Goal: Task Accomplishment & Management: Use online tool/utility

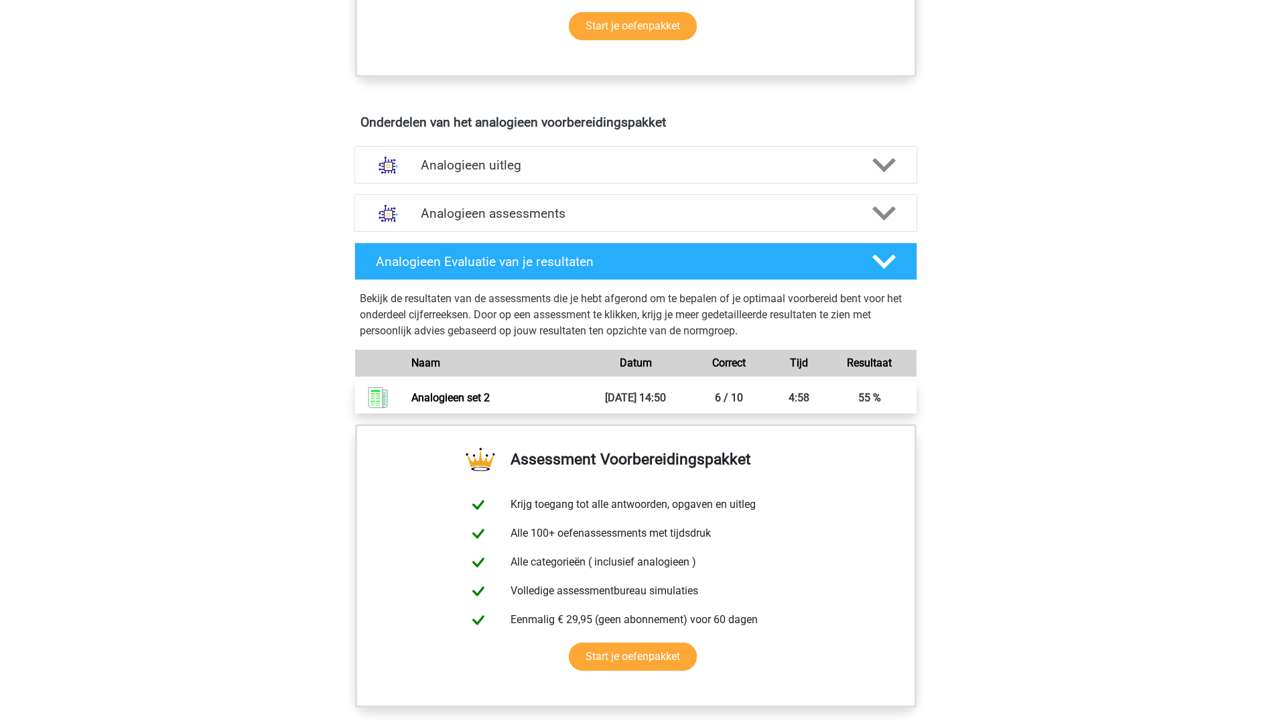
scroll to position [804, 0]
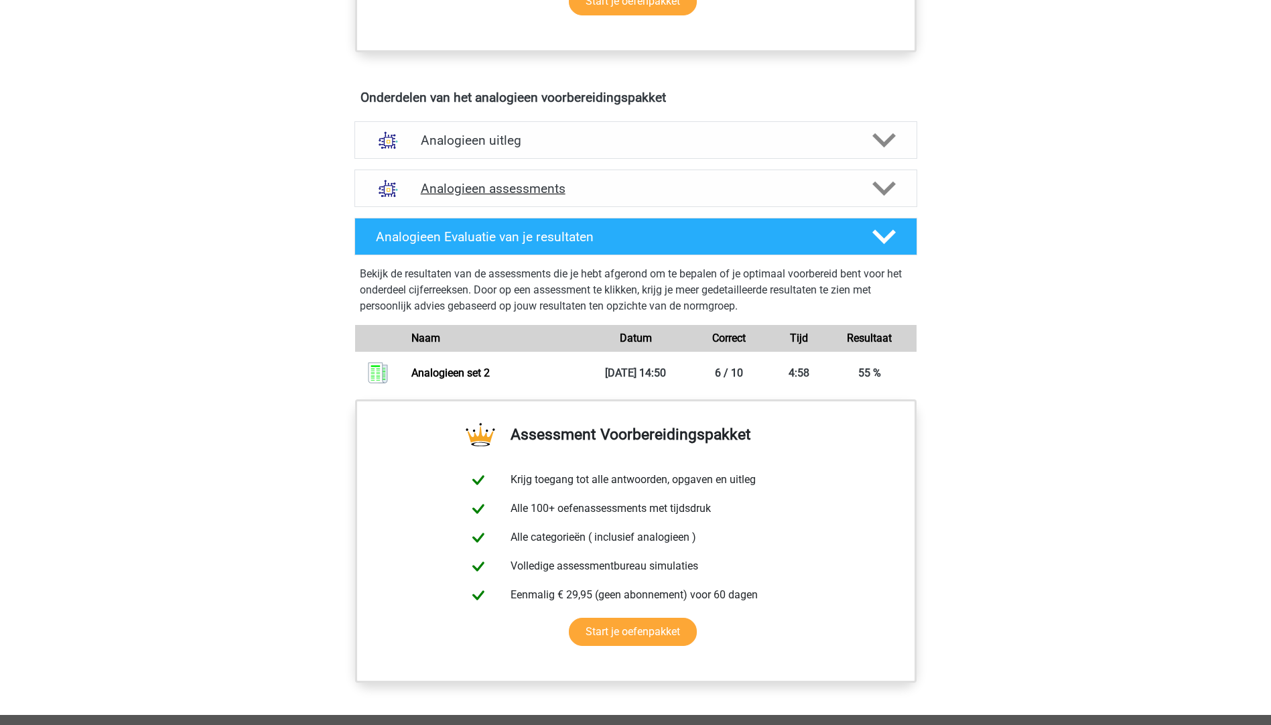
click at [490, 179] on div "Analogieen assessments" at bounding box center [635, 189] width 563 height 38
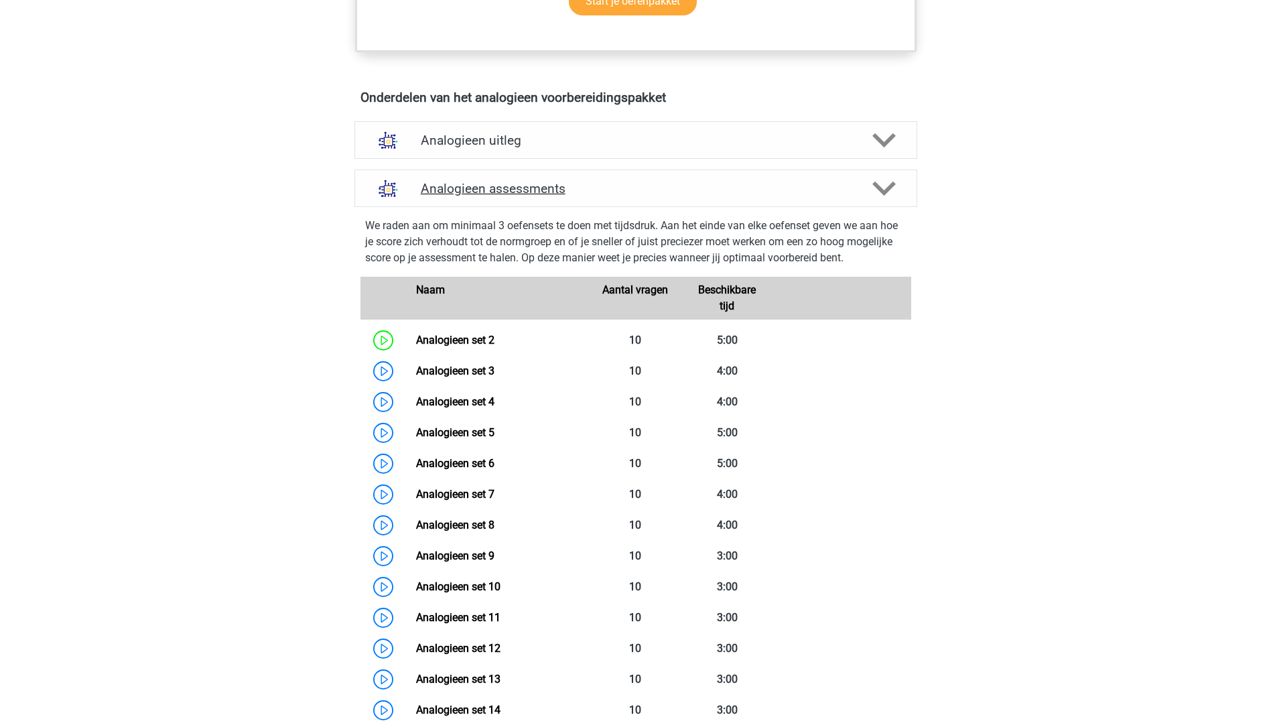
click at [570, 192] on h4 "Analogieen assessments" at bounding box center [636, 188] width 430 height 15
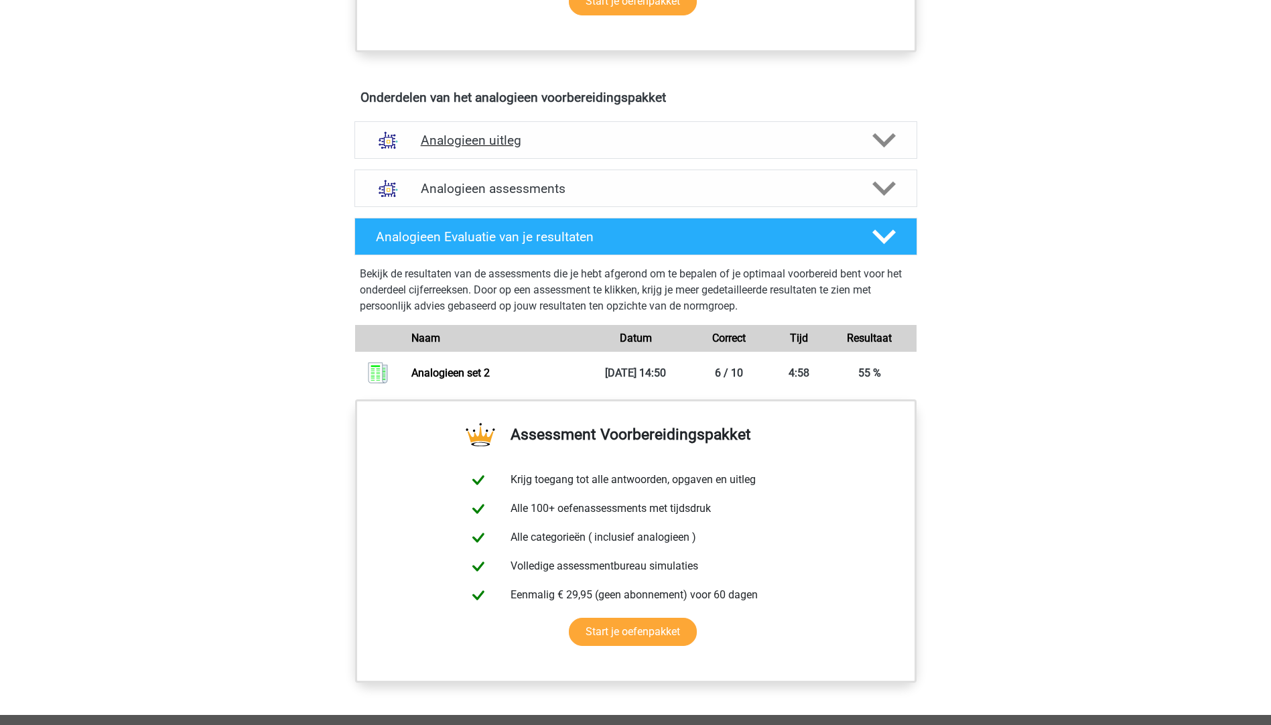
click at [543, 143] on h4 "Analogieen uitleg" at bounding box center [636, 140] width 430 height 15
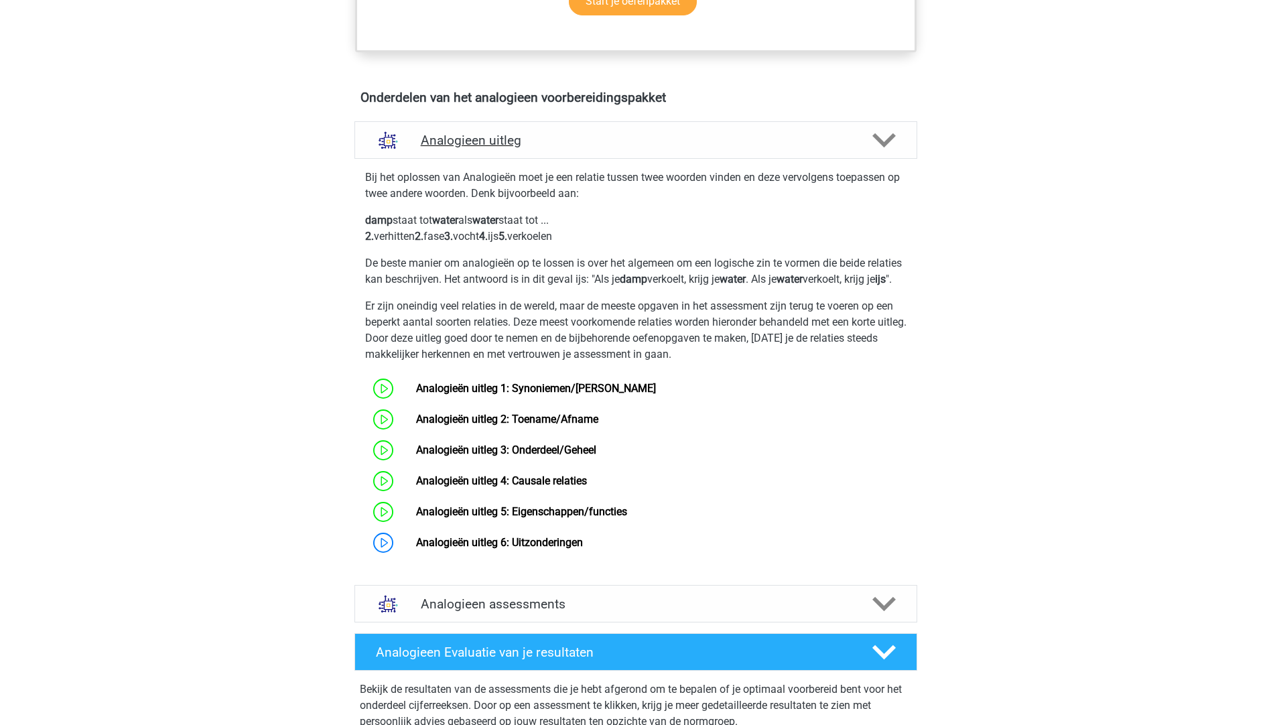
click at [536, 133] on h4 "Analogieen uitleg" at bounding box center [636, 140] width 430 height 15
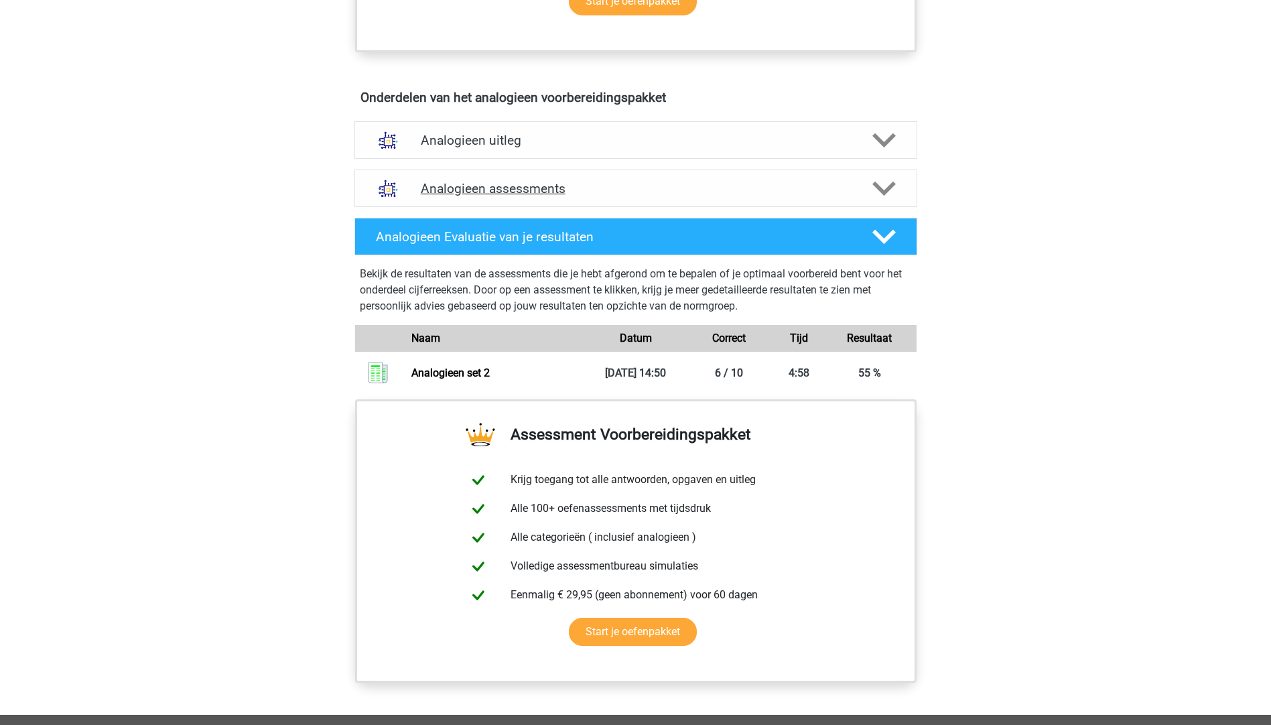
click at [462, 192] on h4 "Analogieen assessments" at bounding box center [636, 188] width 430 height 15
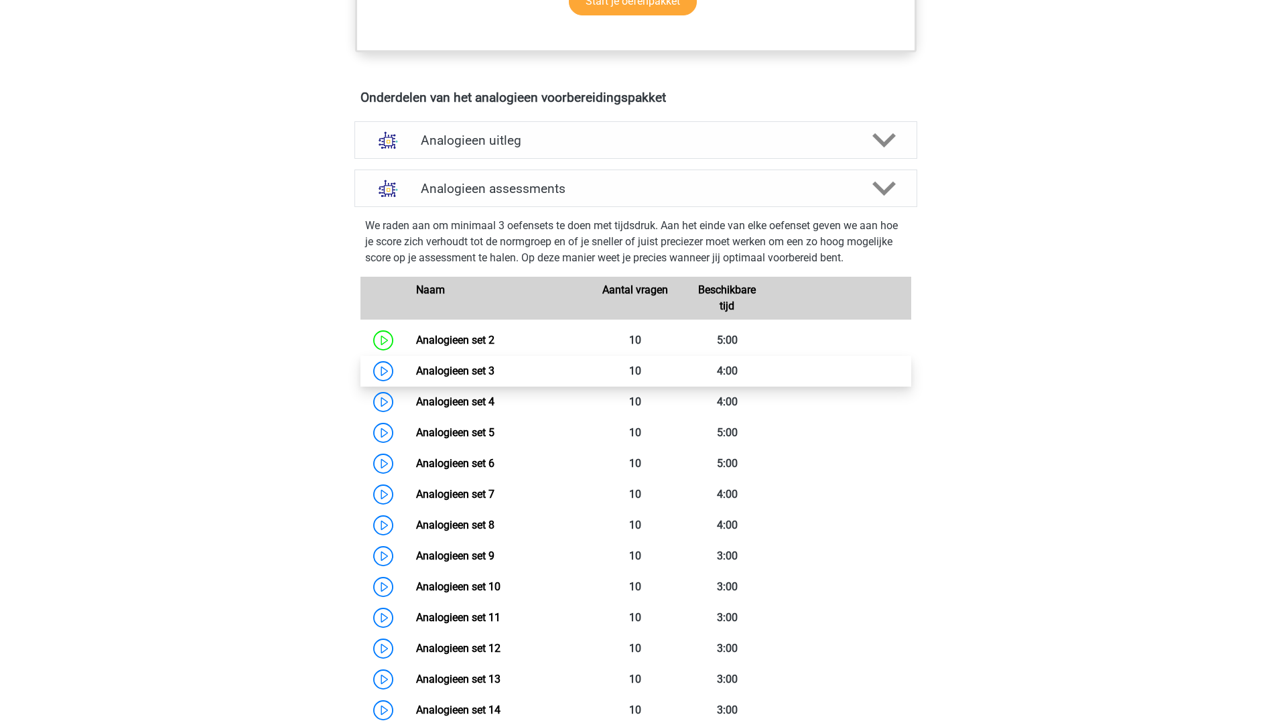
click at [416, 373] on link "Analogieen set 3" at bounding box center [455, 371] width 78 height 13
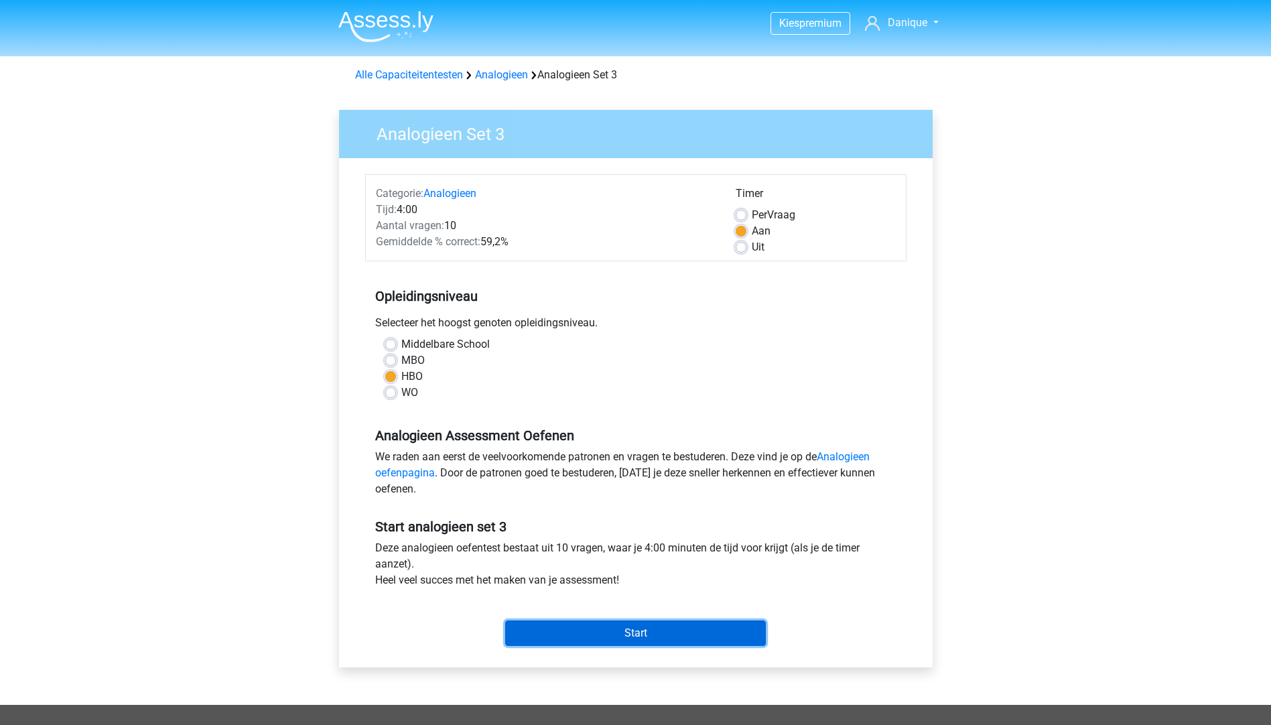
click at [606, 623] on input "Start" at bounding box center [635, 632] width 261 height 25
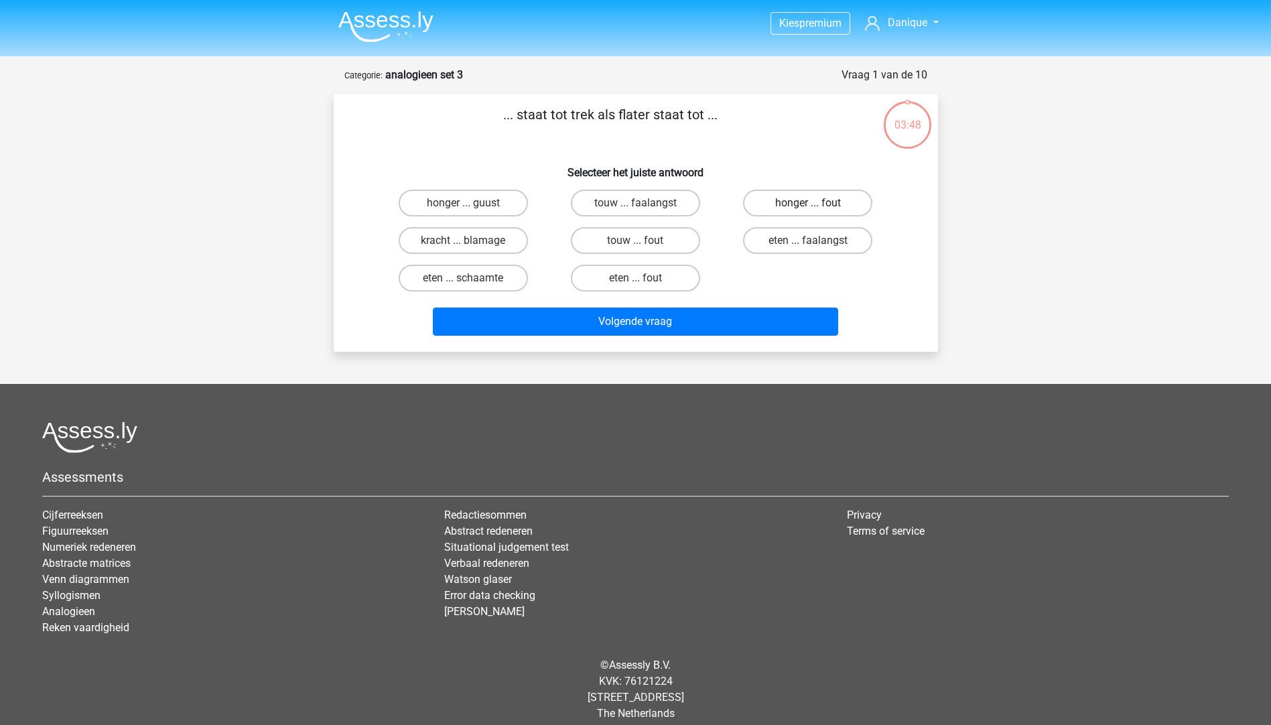
click at [795, 204] on label "honger ... fout" at bounding box center [807, 203] width 129 height 27
click at [808, 204] on input "honger ... fout" at bounding box center [812, 207] width 9 height 9
radio input "true"
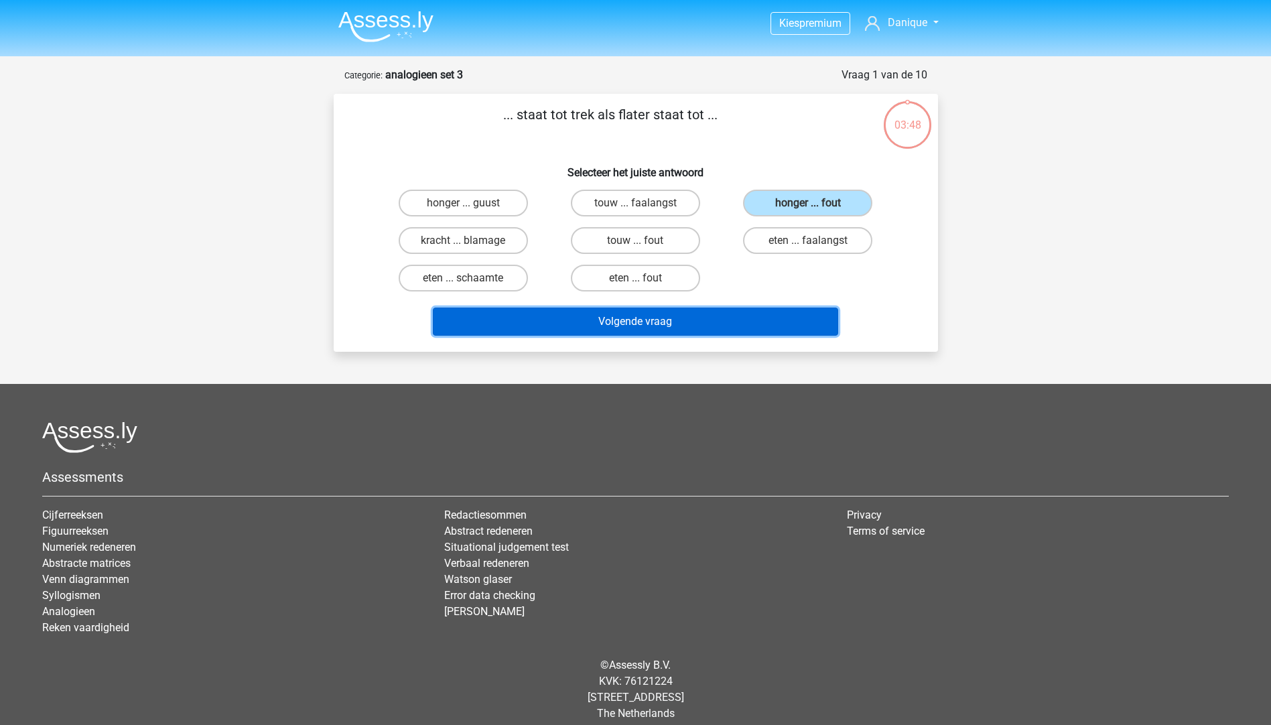
click at [661, 323] on button "Volgende vraag" at bounding box center [635, 322] width 405 height 28
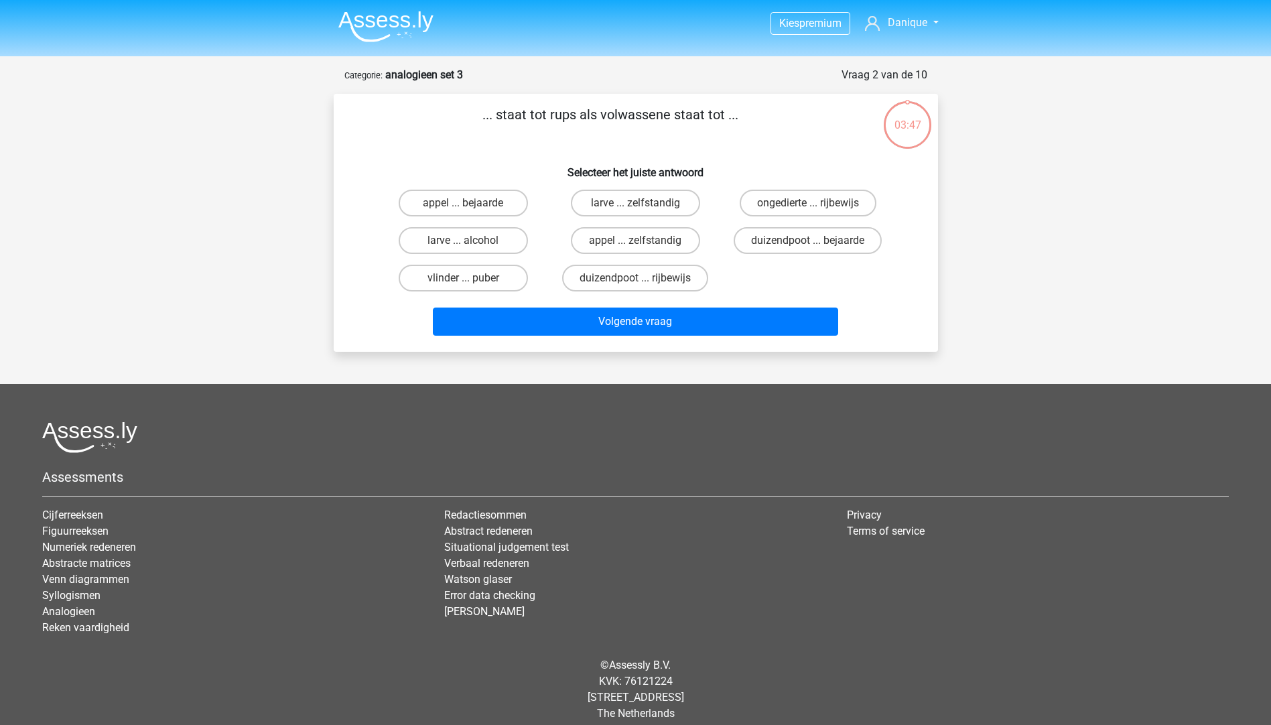
scroll to position [13, 0]
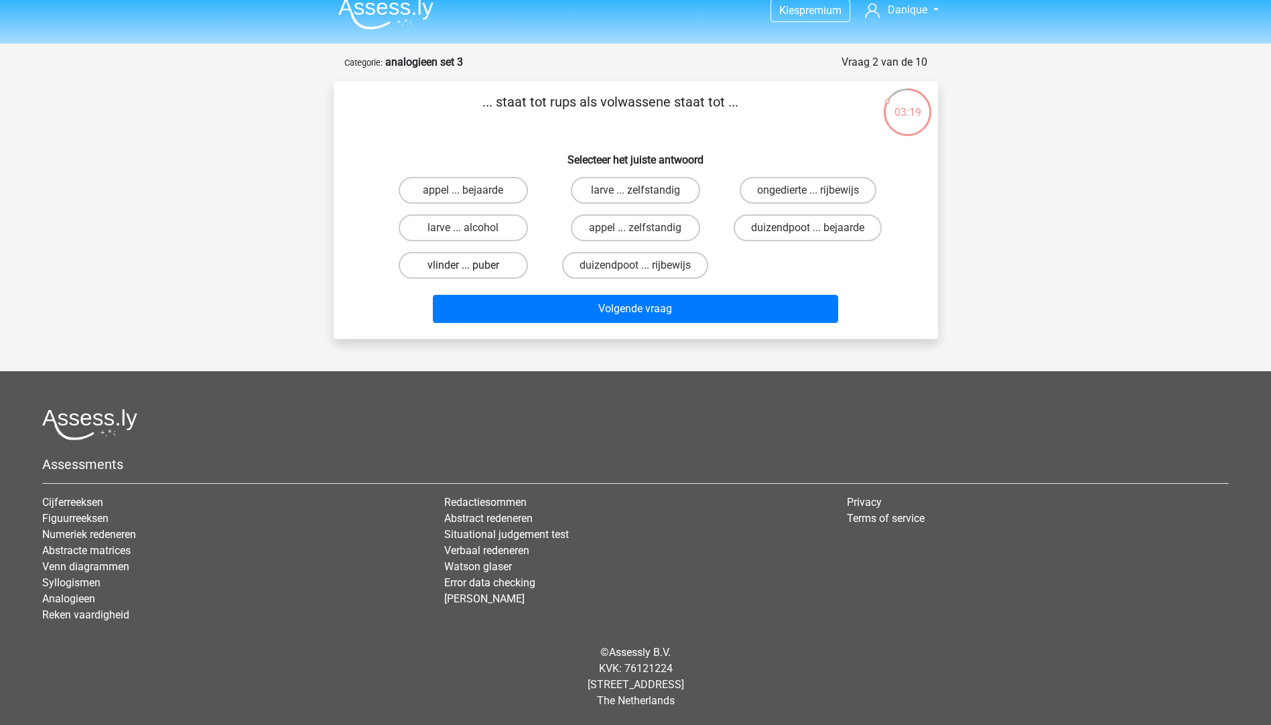
click at [448, 263] on label "vlinder ... puber" at bounding box center [463, 265] width 129 height 27
click at [463, 265] on input "vlinder ... puber" at bounding box center [467, 269] width 9 height 9
radio input "true"
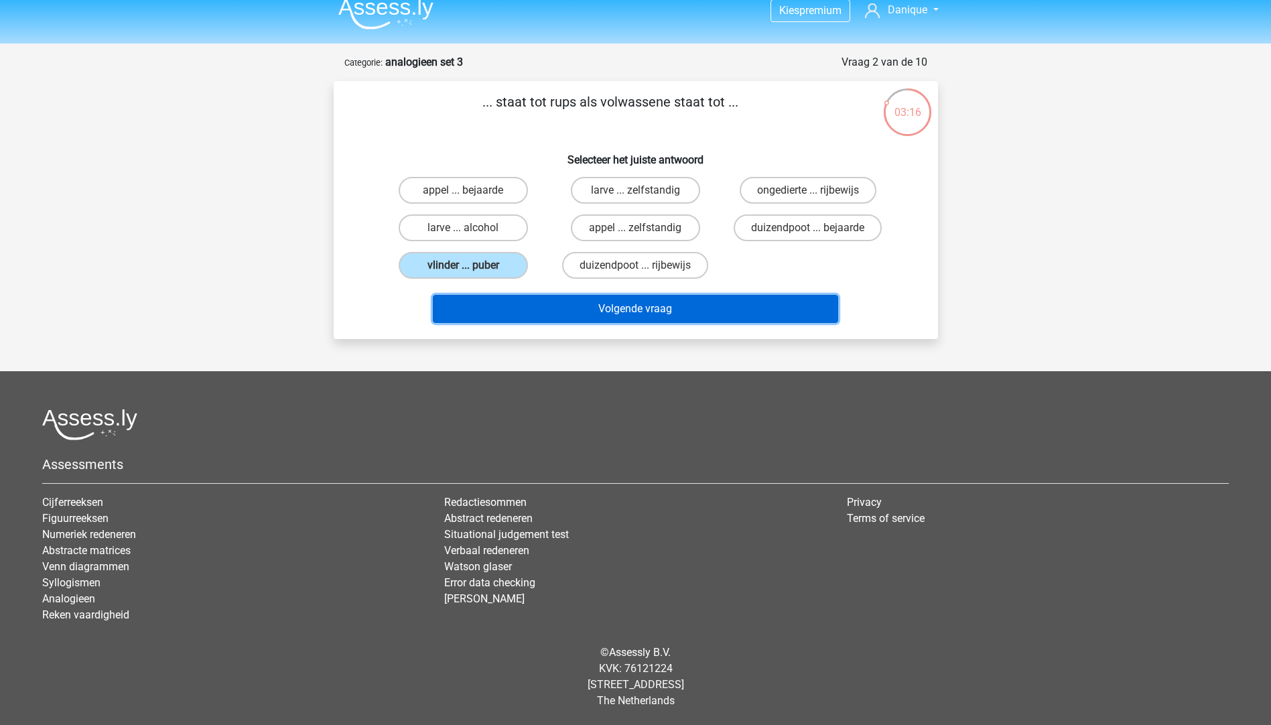
click at [535, 306] on button "Volgende vraag" at bounding box center [635, 309] width 405 height 28
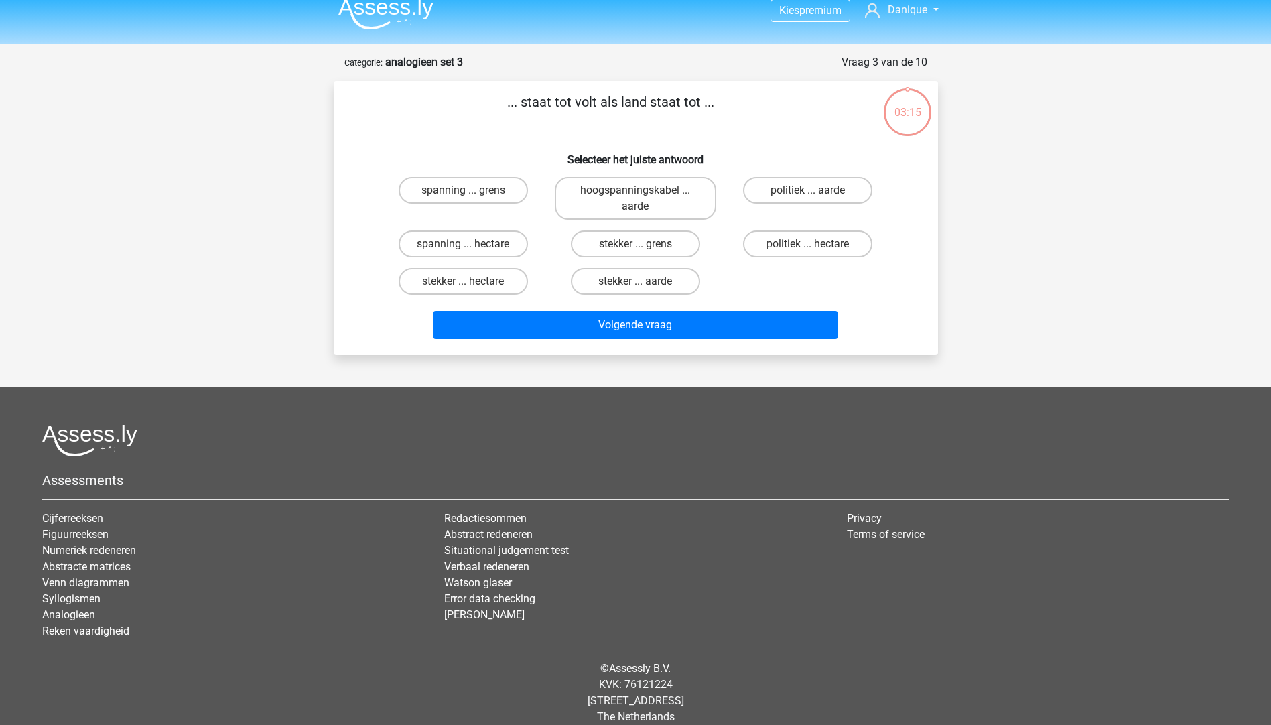
scroll to position [29, 0]
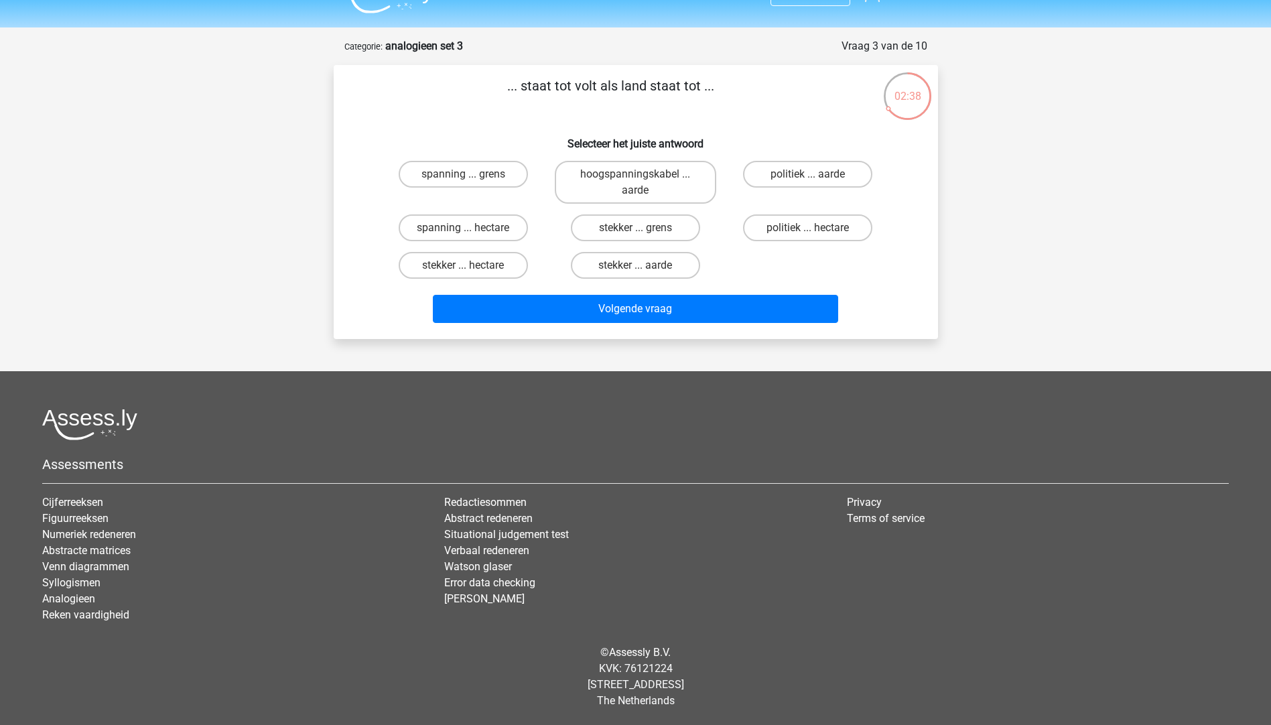
click at [465, 228] on input "spanning ... hectare" at bounding box center [467, 232] width 9 height 9
radio input "true"
click at [498, 292] on div "Volgende vraag" at bounding box center [636, 306] width 562 height 44
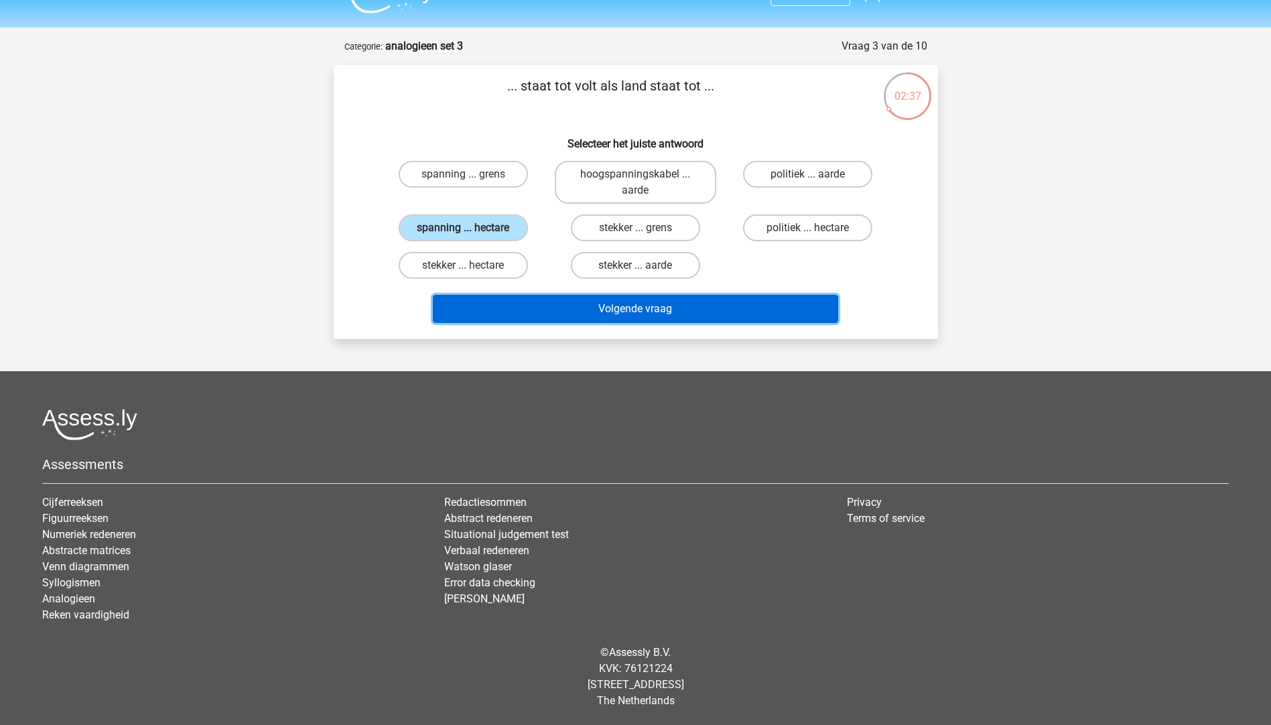
click at [503, 303] on button "Volgende vraag" at bounding box center [635, 309] width 405 height 28
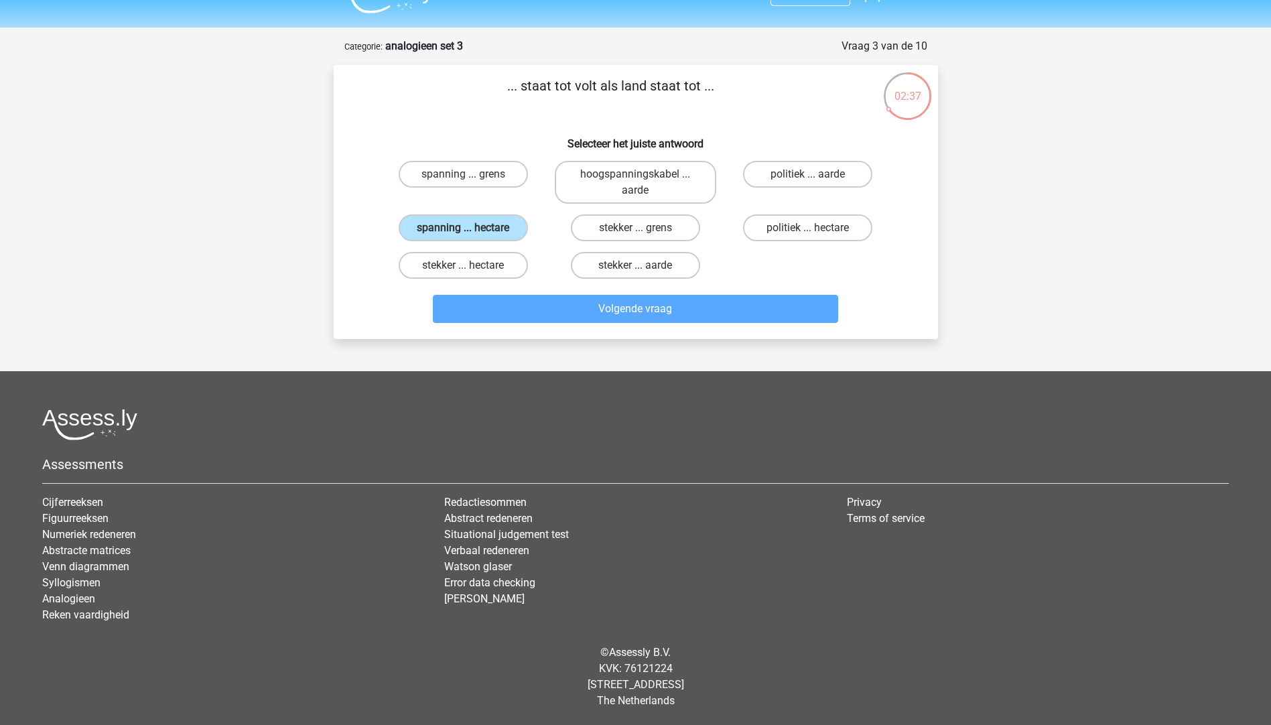
scroll to position [13, 0]
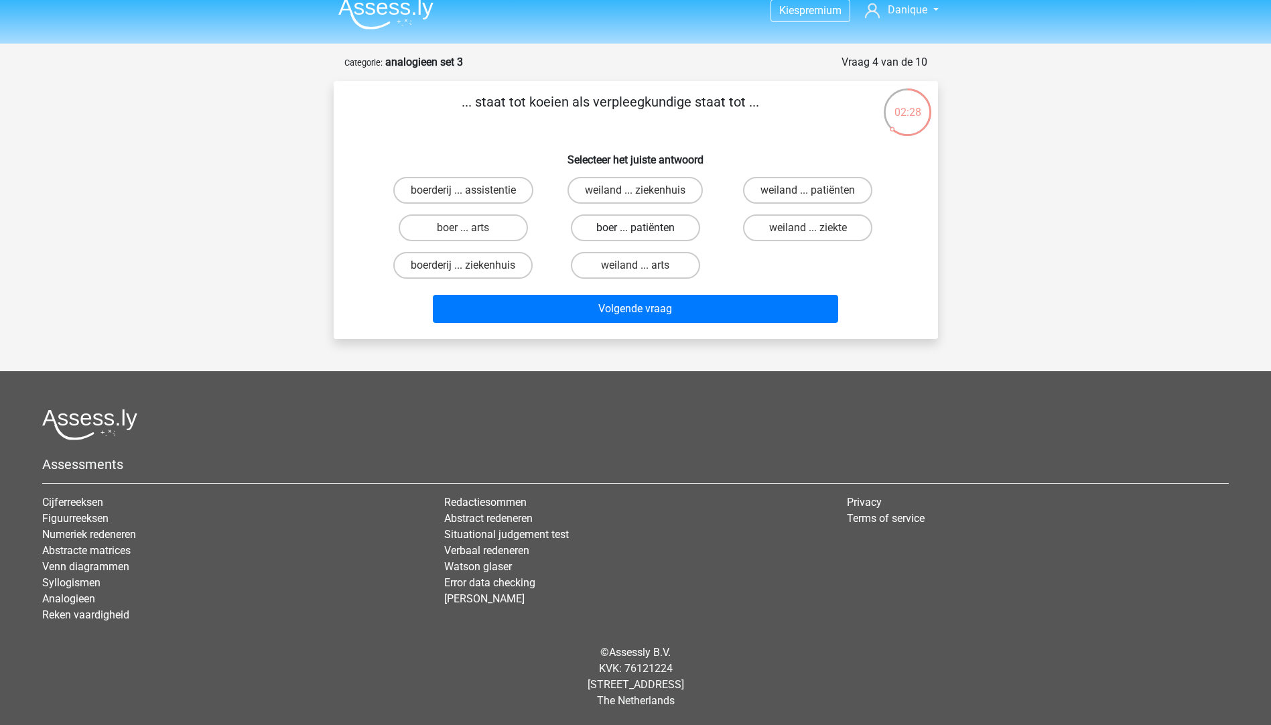
click at [608, 219] on label "boer ... patiënten" at bounding box center [635, 227] width 129 height 27
click at [635, 228] on input "boer ... patiënten" at bounding box center [639, 232] width 9 height 9
radio input "true"
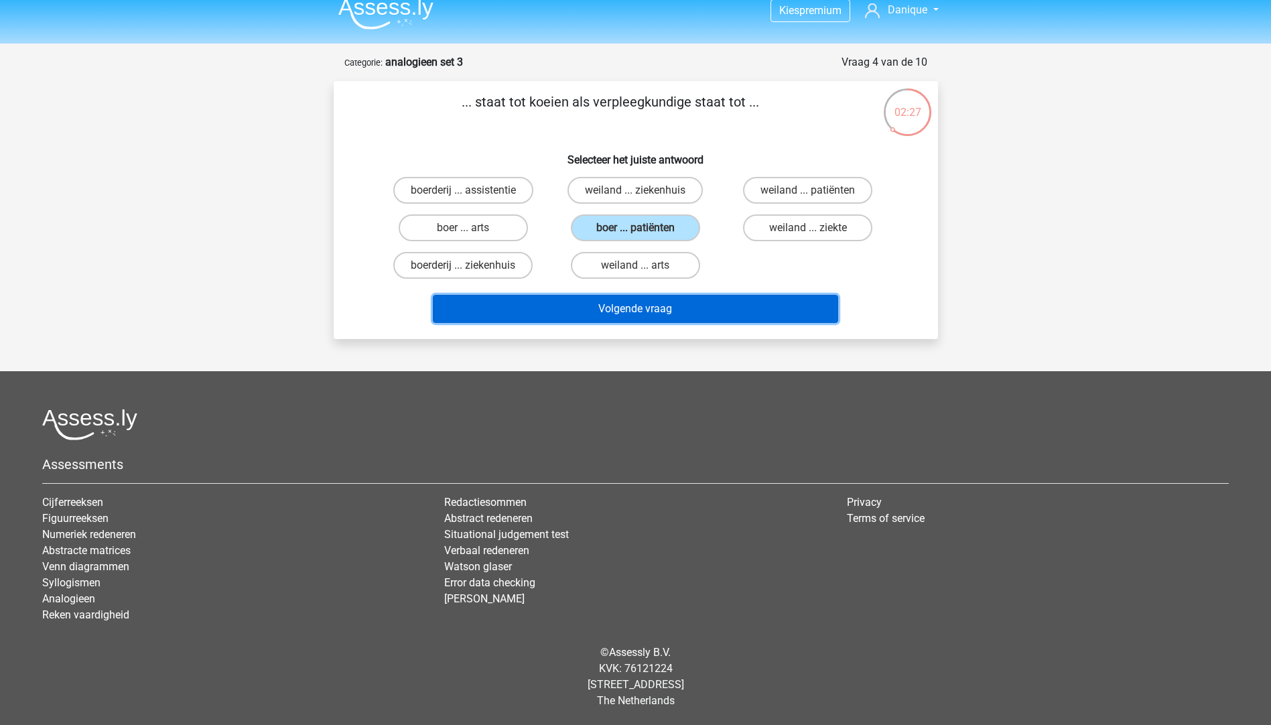
click at [578, 310] on button "Volgende vraag" at bounding box center [635, 309] width 405 height 28
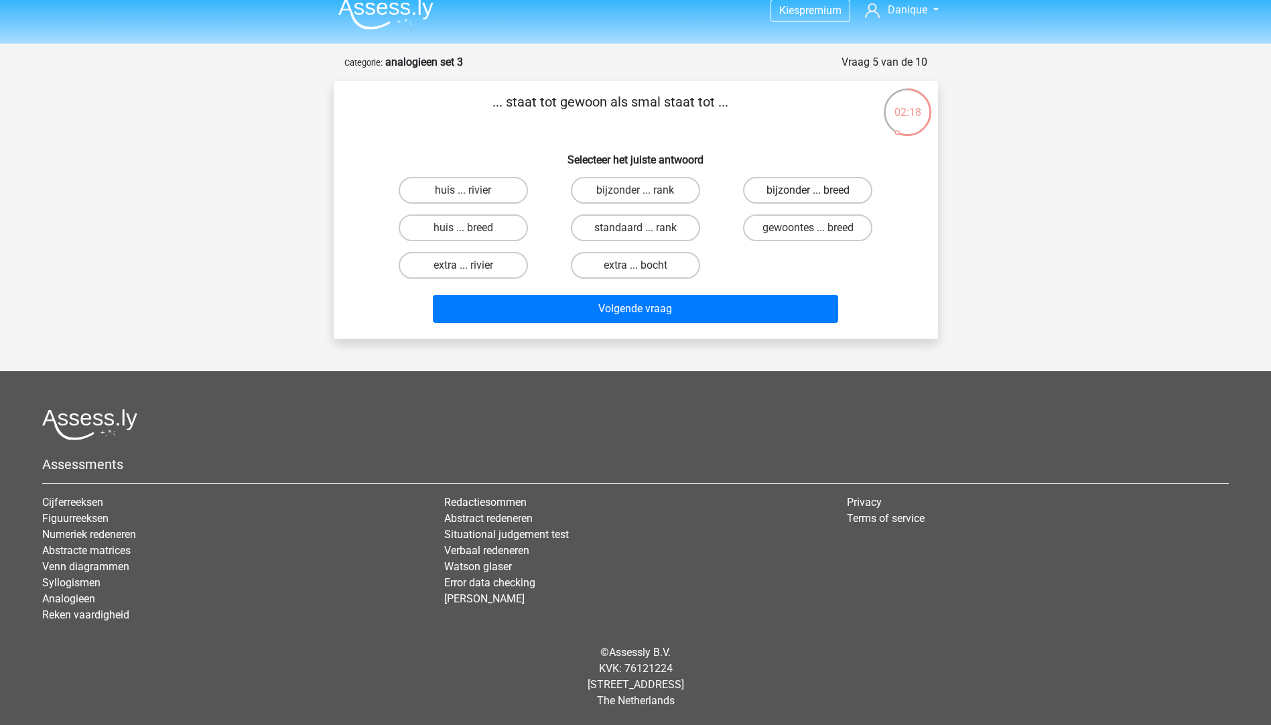
click at [827, 192] on label "bijzonder ... breed" at bounding box center [807, 190] width 129 height 27
click at [817, 192] on input "bijzonder ... breed" at bounding box center [812, 194] width 9 height 9
radio input "true"
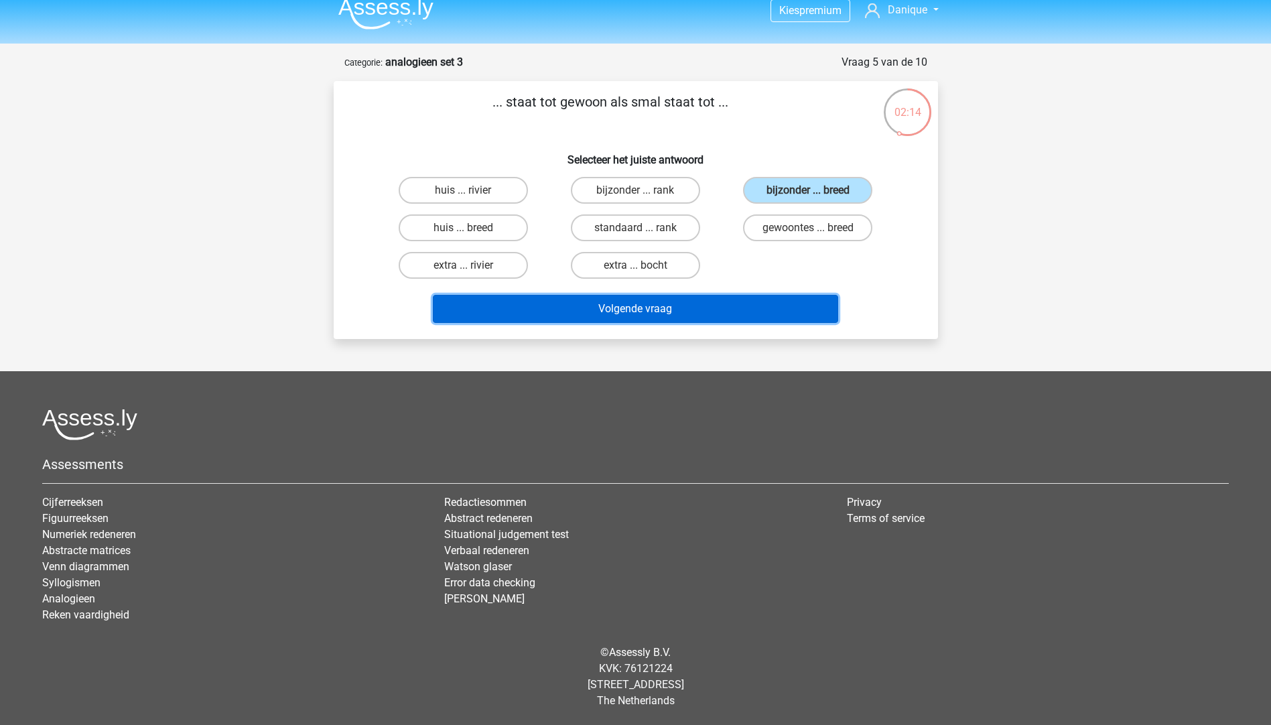
click at [706, 308] on button "Volgende vraag" at bounding box center [635, 309] width 405 height 28
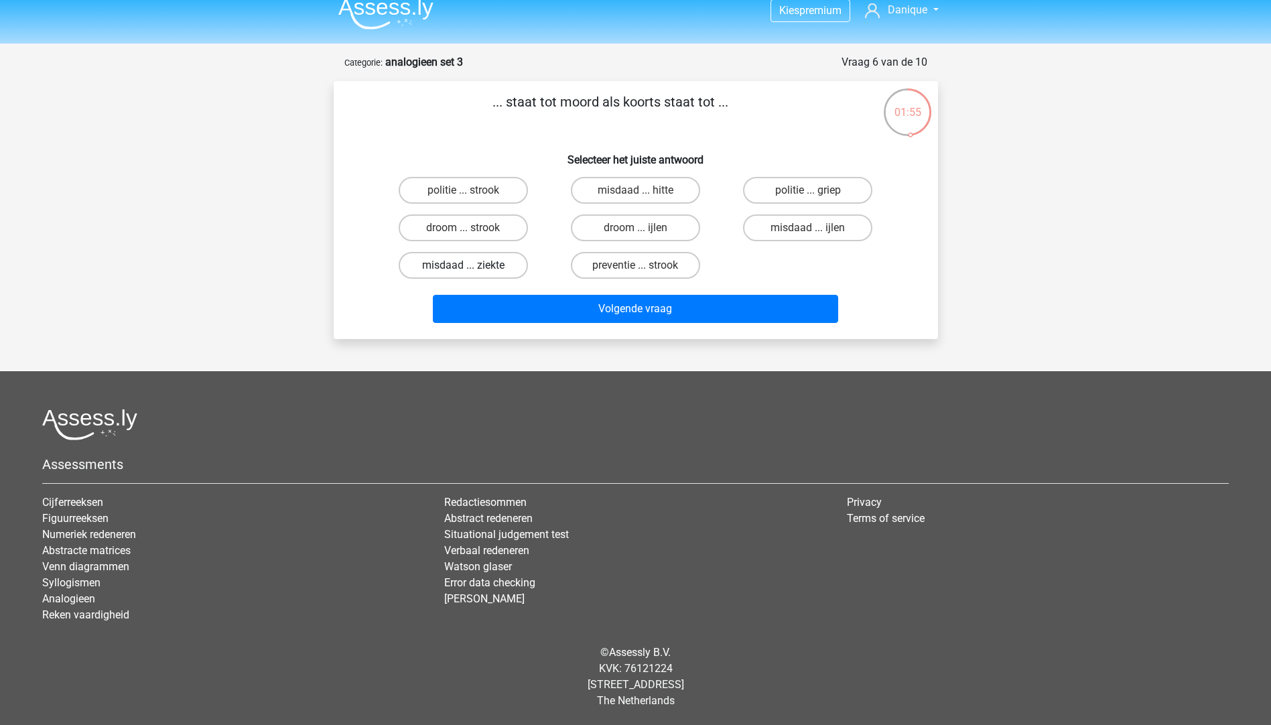
click at [478, 265] on label "misdaad ... ziekte" at bounding box center [463, 265] width 129 height 27
click at [472, 265] on input "misdaad ... ziekte" at bounding box center [467, 269] width 9 height 9
radio input "true"
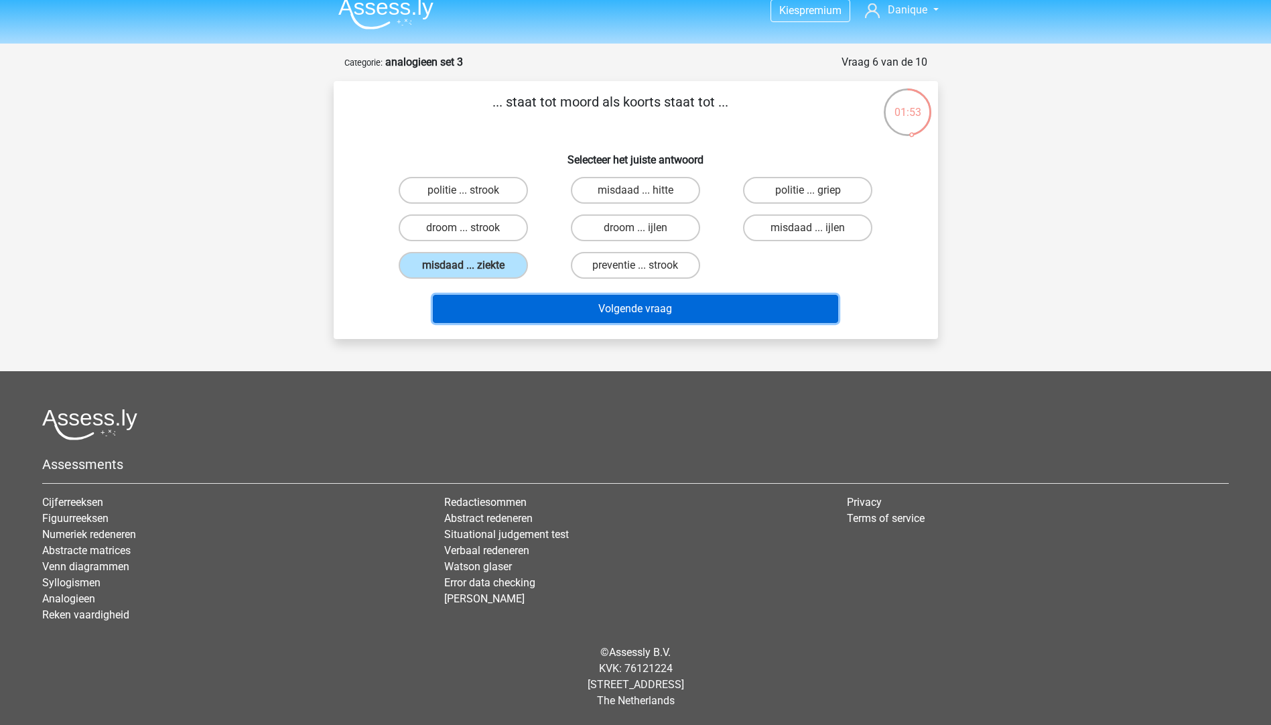
click at [519, 298] on button "Volgende vraag" at bounding box center [635, 309] width 405 height 28
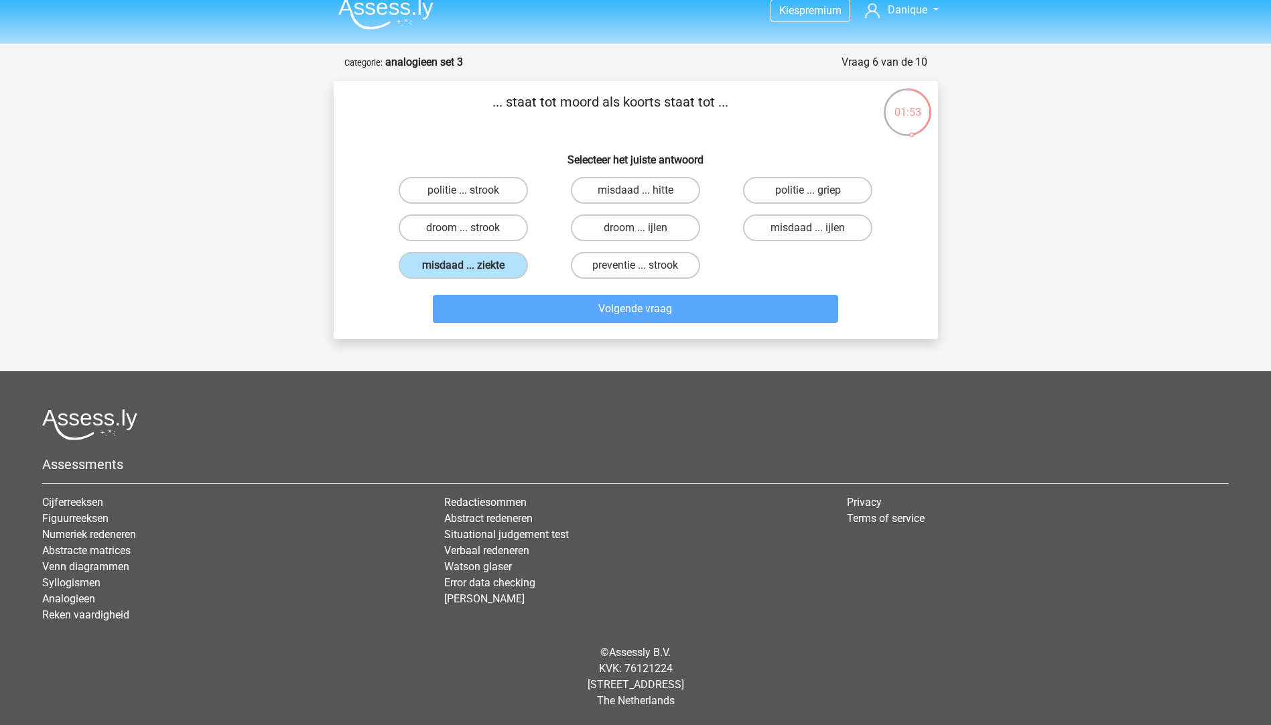
scroll to position [29, 0]
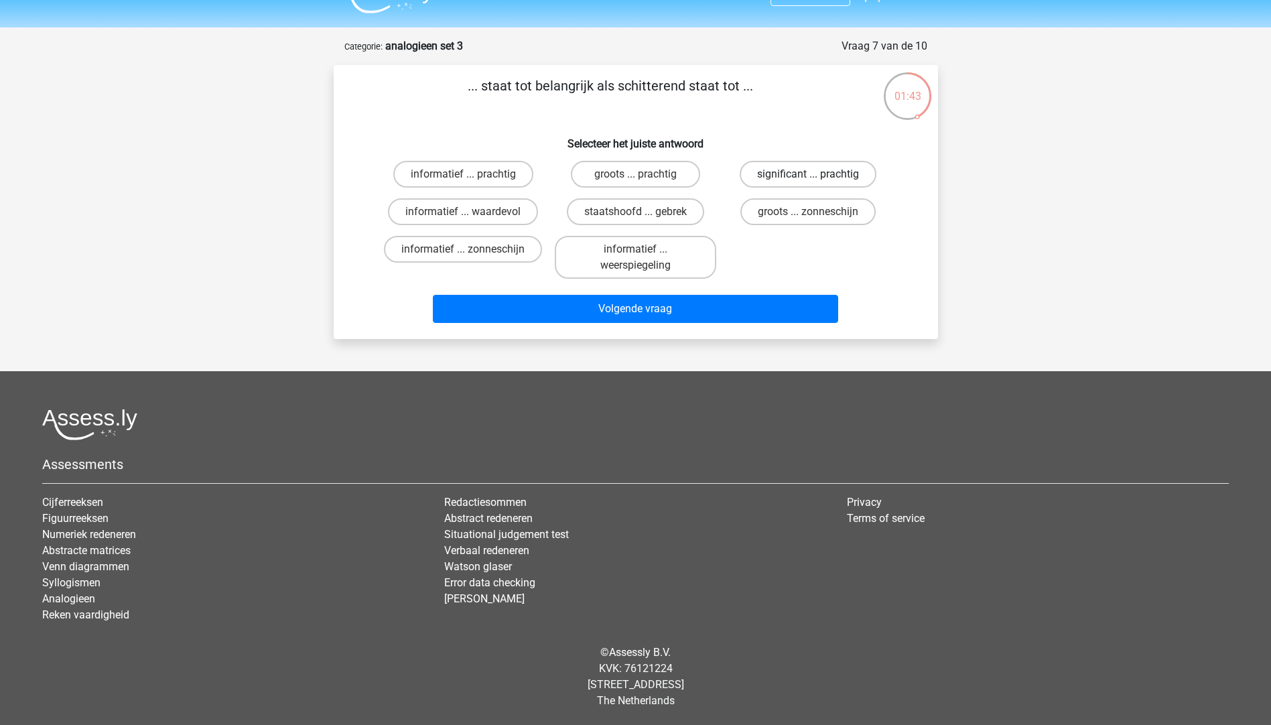
click at [784, 174] on label "significant ... prachtig" at bounding box center [808, 174] width 137 height 27
click at [808, 174] on input "significant ... prachtig" at bounding box center [812, 178] width 9 height 9
radio input "true"
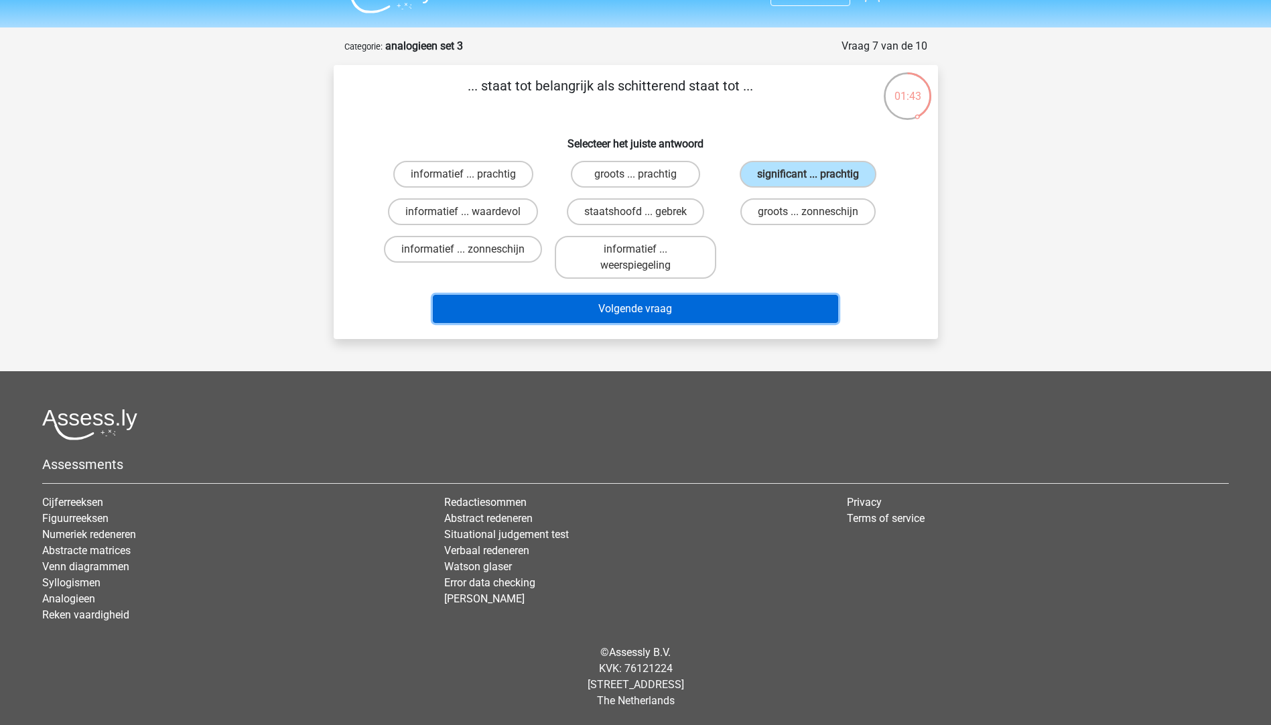
click at [653, 304] on button "Volgende vraag" at bounding box center [635, 309] width 405 height 28
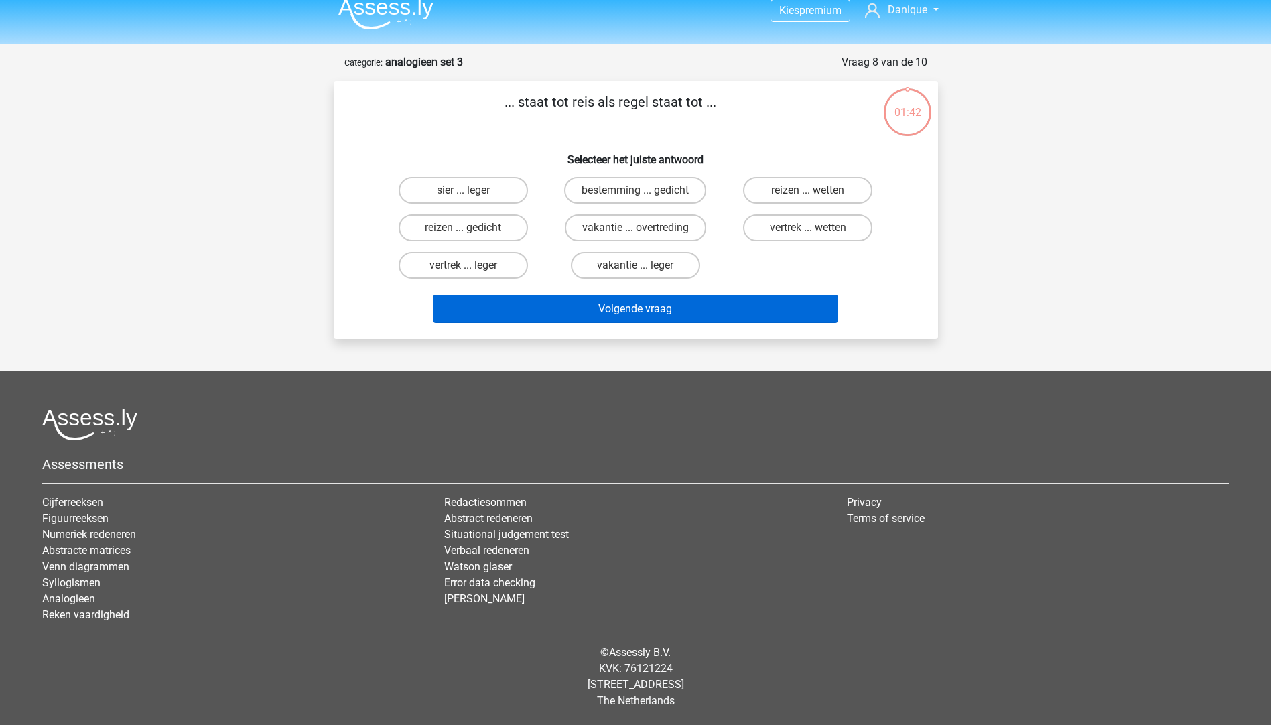
scroll to position [13, 0]
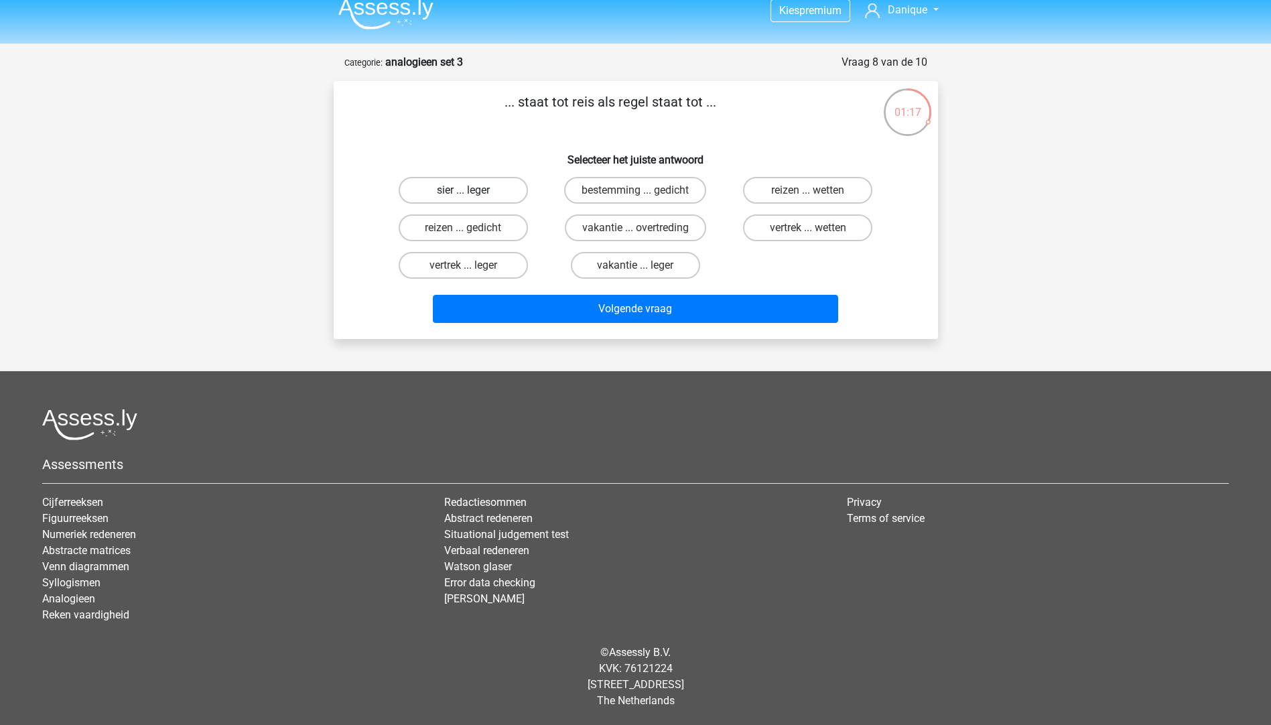
click at [480, 193] on label "sier ... leger" at bounding box center [463, 190] width 129 height 27
click at [472, 193] on input "sier ... leger" at bounding box center [467, 194] width 9 height 9
radio input "true"
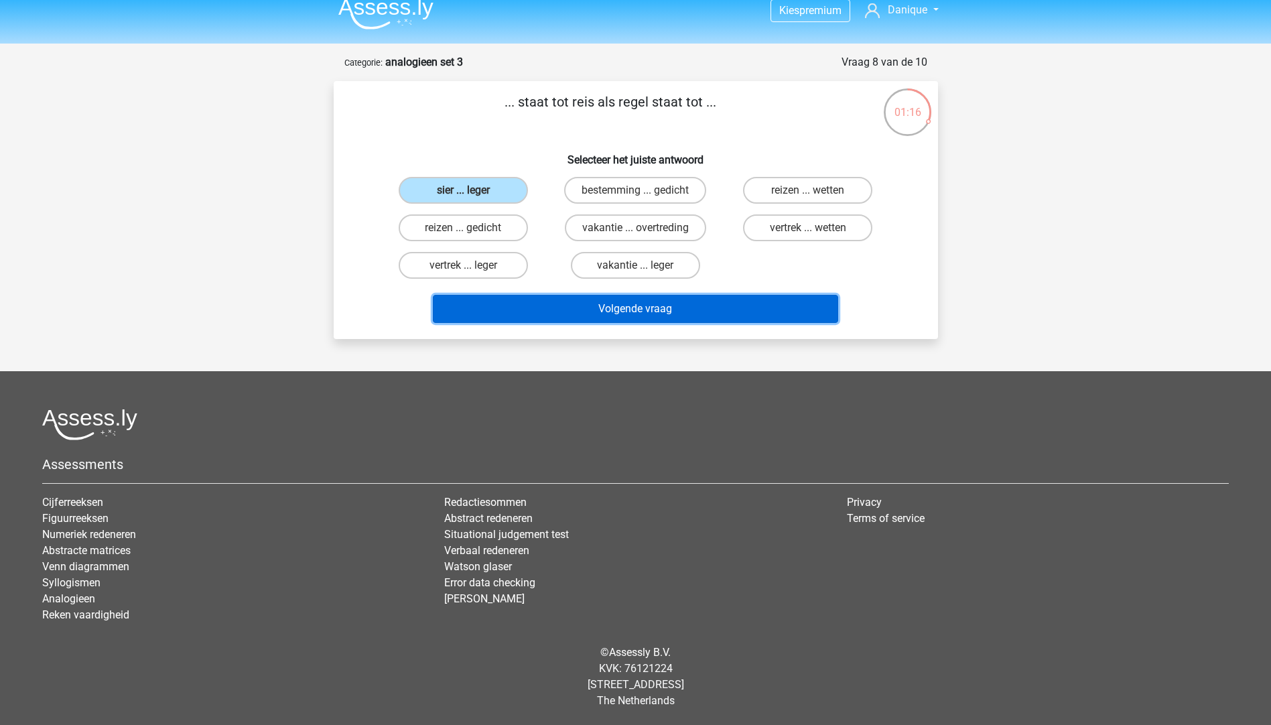
click at [584, 309] on button "Volgende vraag" at bounding box center [635, 309] width 405 height 28
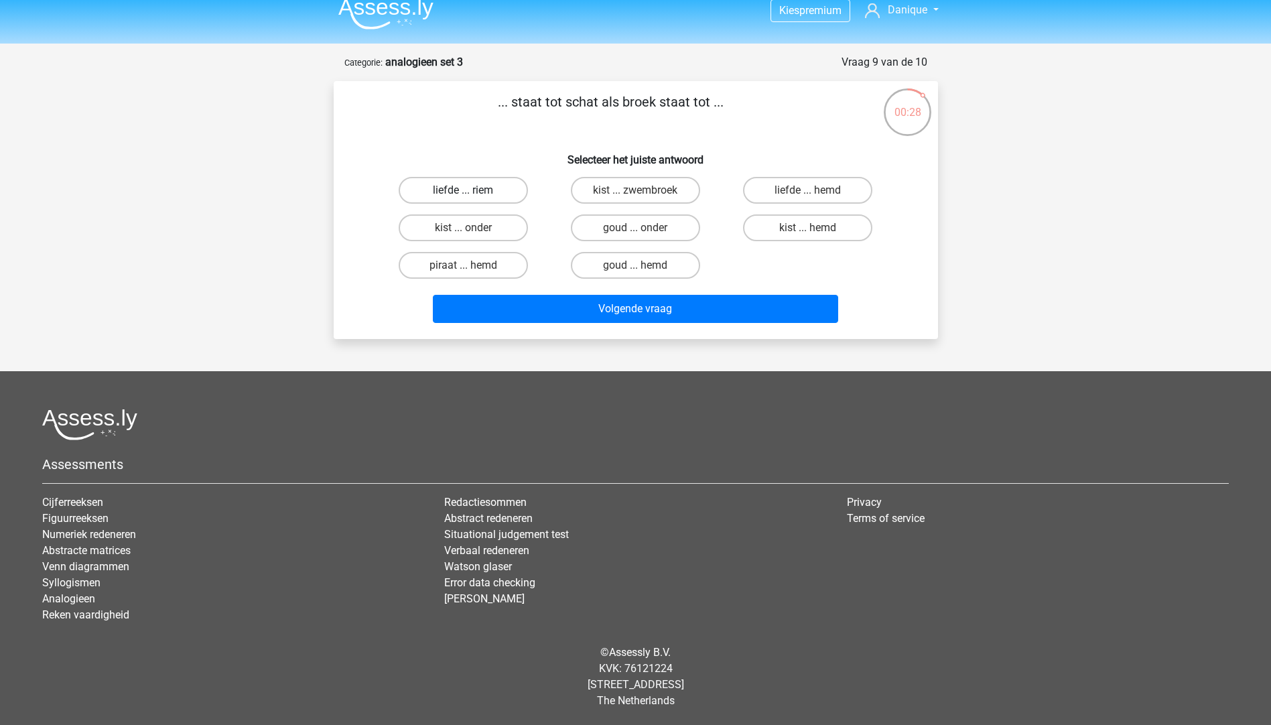
click at [435, 189] on label "liefde ... riem" at bounding box center [463, 190] width 129 height 27
click at [463, 190] on input "liefde ... riem" at bounding box center [467, 194] width 9 height 9
radio input "true"
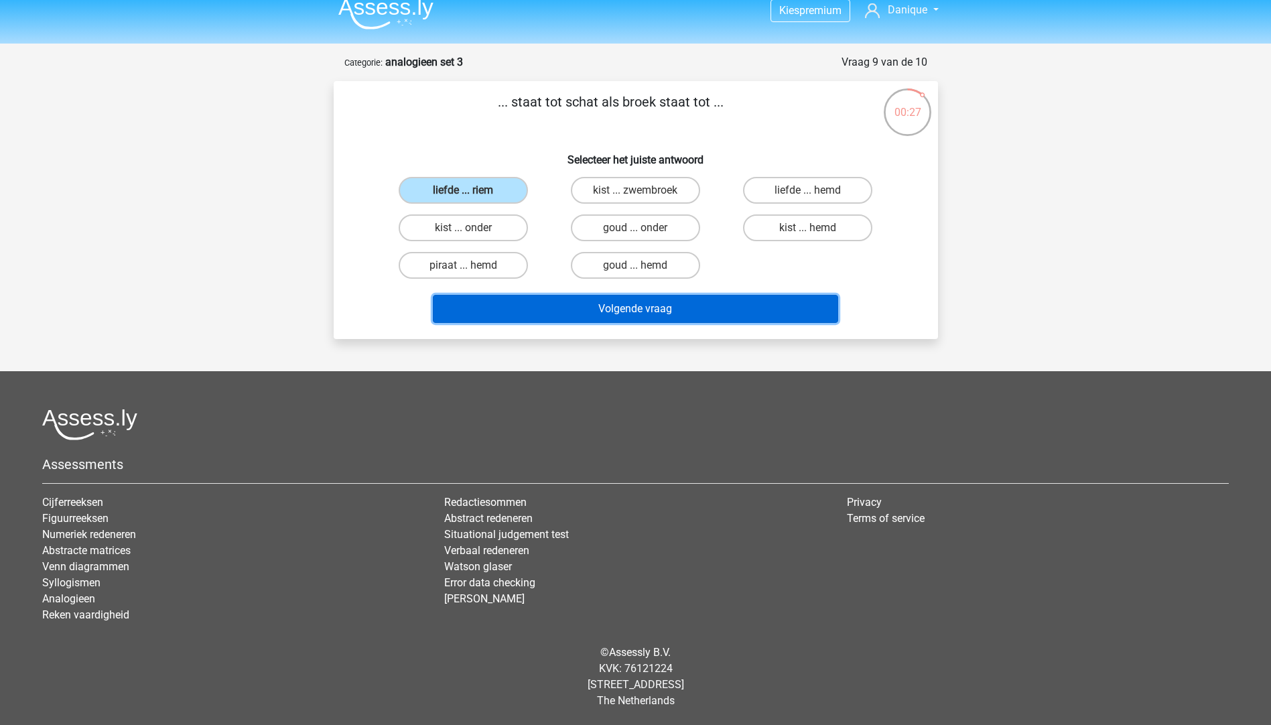
click at [560, 303] on button "Volgende vraag" at bounding box center [635, 309] width 405 height 28
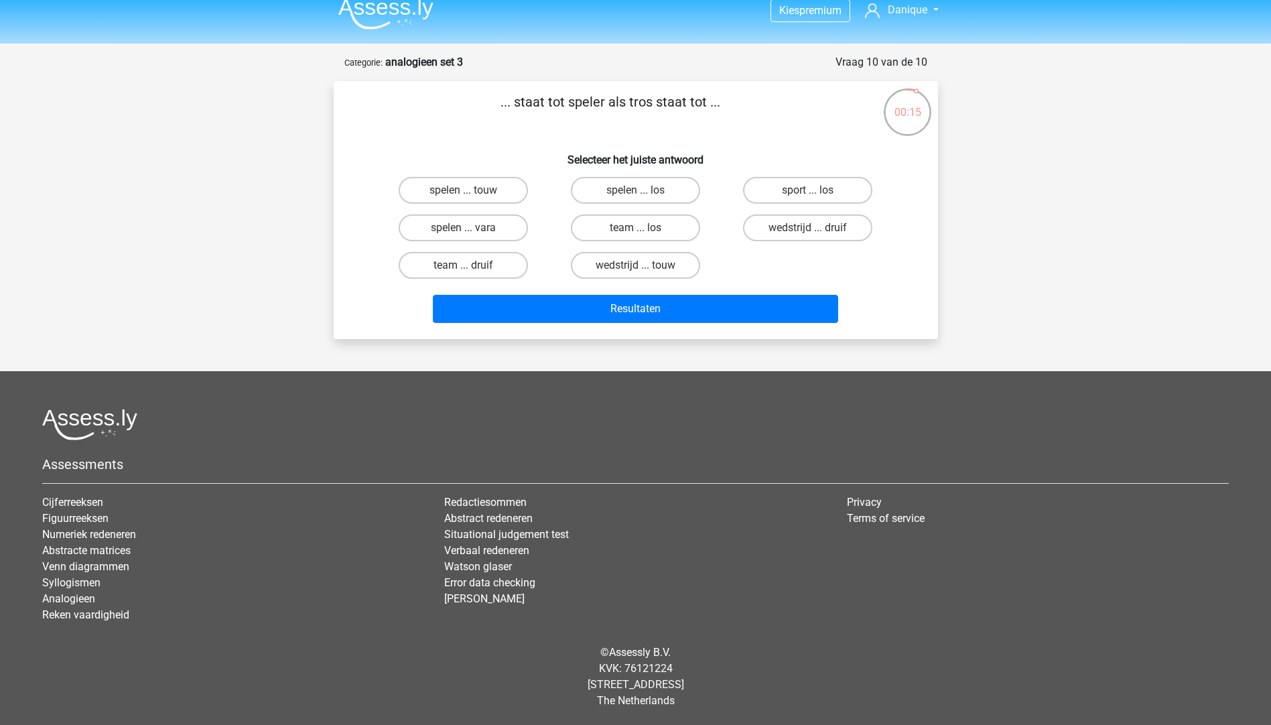
click at [468, 265] on input "team ... druif" at bounding box center [467, 269] width 9 height 9
radio input "true"
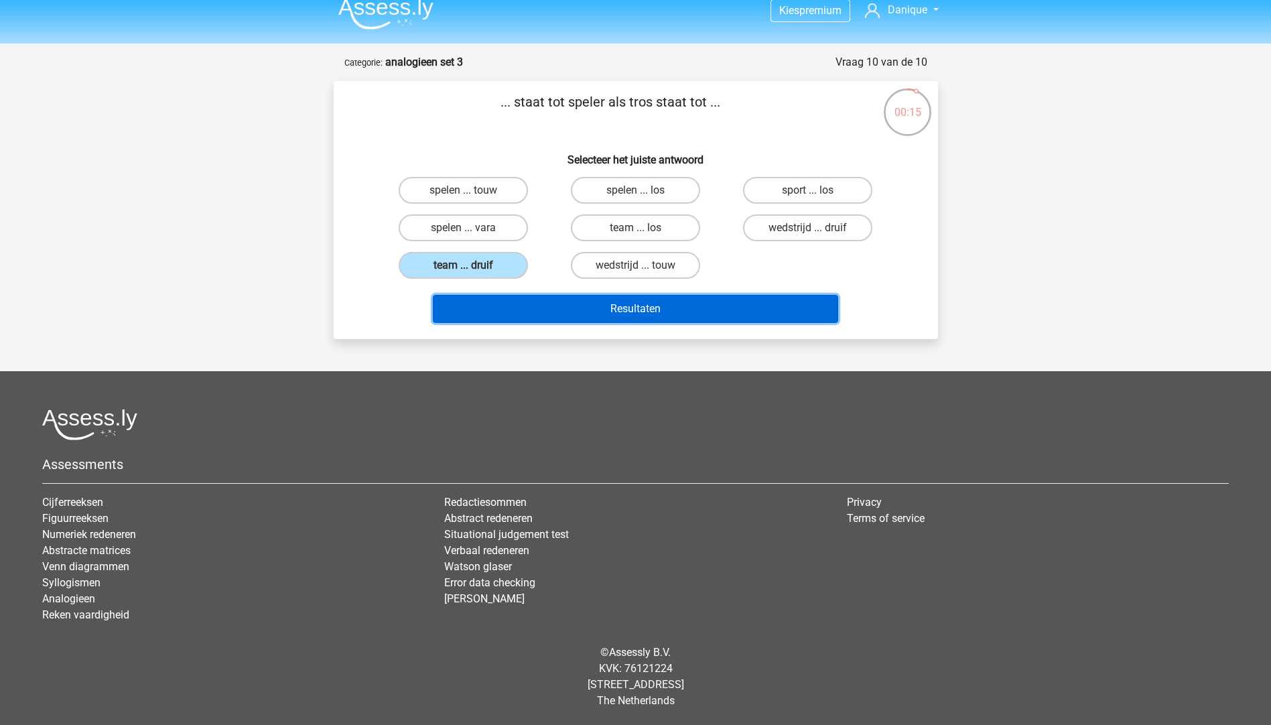
click at [551, 314] on button "Resultaten" at bounding box center [635, 309] width 405 height 28
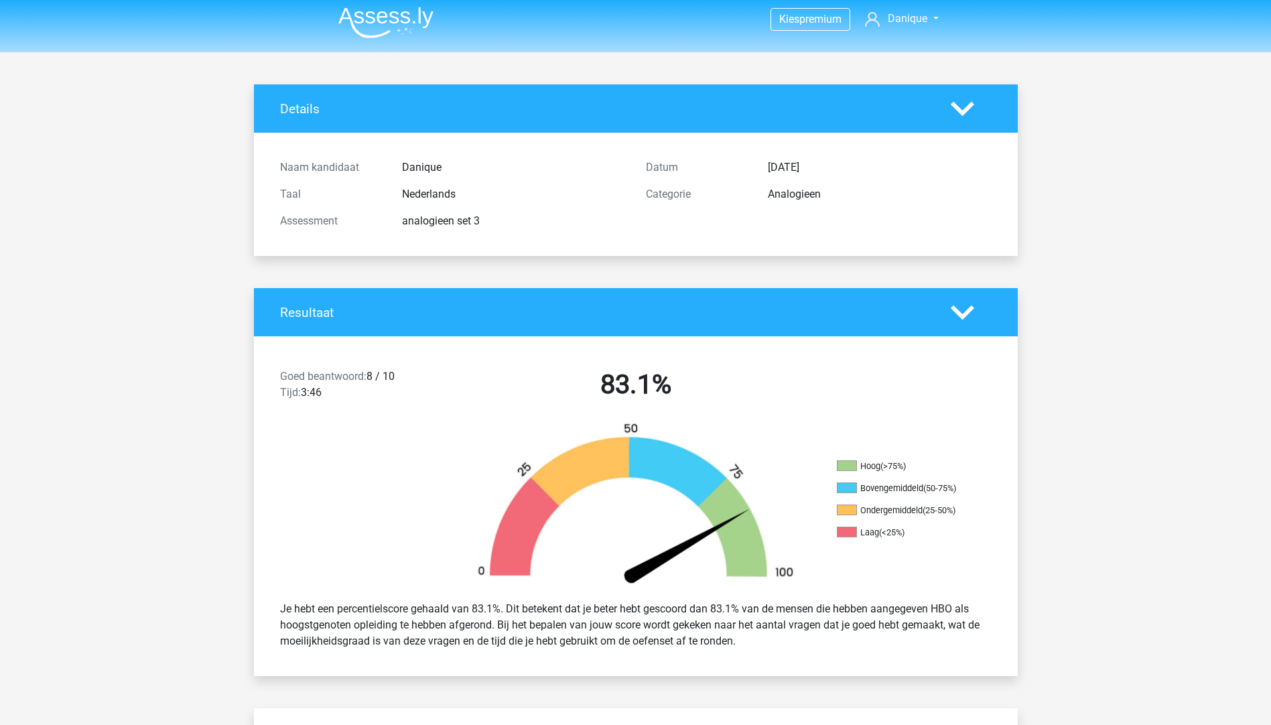
scroll to position [67, 0]
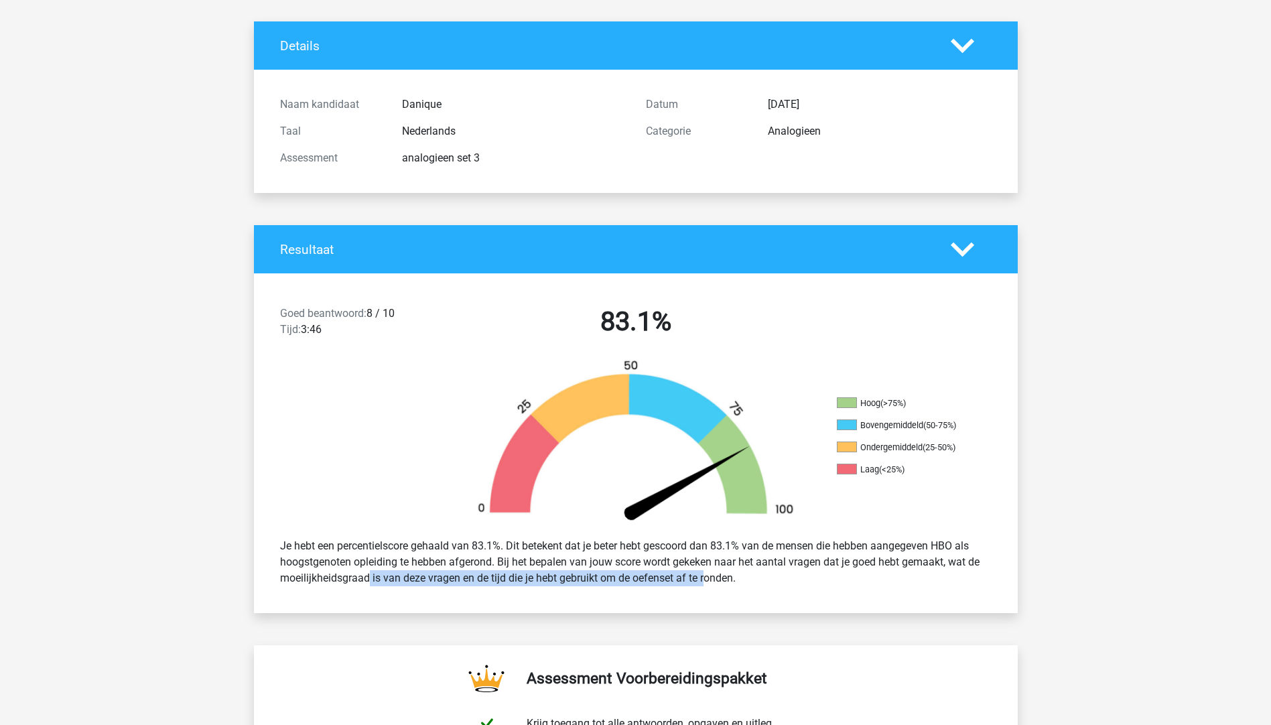
drag, startPoint x: 323, startPoint y: 574, endPoint x: 671, endPoint y: 582, distance: 348.5
click at [671, 582] on div "Je hebt een percentielscore gehaald van 83.1%. Dit betekent dat je beter hebt g…" at bounding box center [636, 562] width 732 height 59
drag, startPoint x: 671, startPoint y: 582, endPoint x: 588, endPoint y: 572, distance: 83.7
click at [588, 572] on div "Je hebt een percentielscore gehaald van 83.1%. Dit betekent dat je beter hebt g…" at bounding box center [636, 562] width 732 height 59
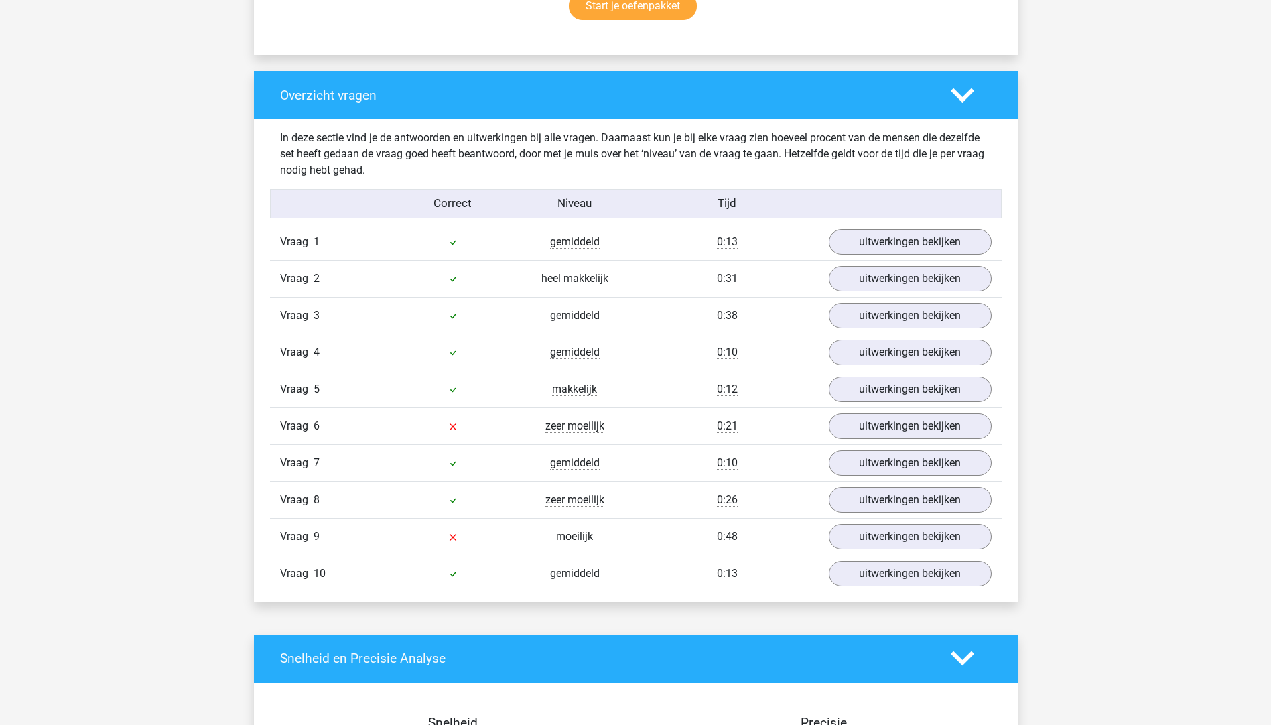
scroll to position [938, 0]
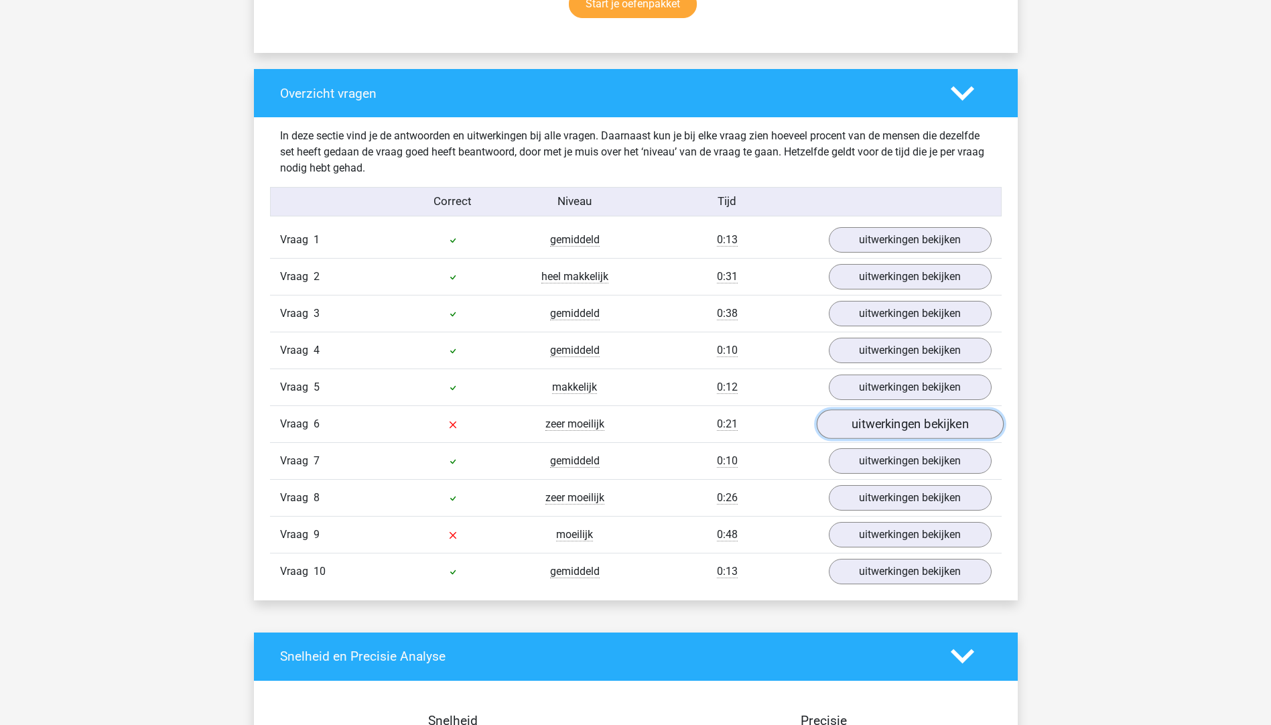
click at [915, 423] on link "uitwerkingen bekijken" at bounding box center [909, 423] width 187 height 29
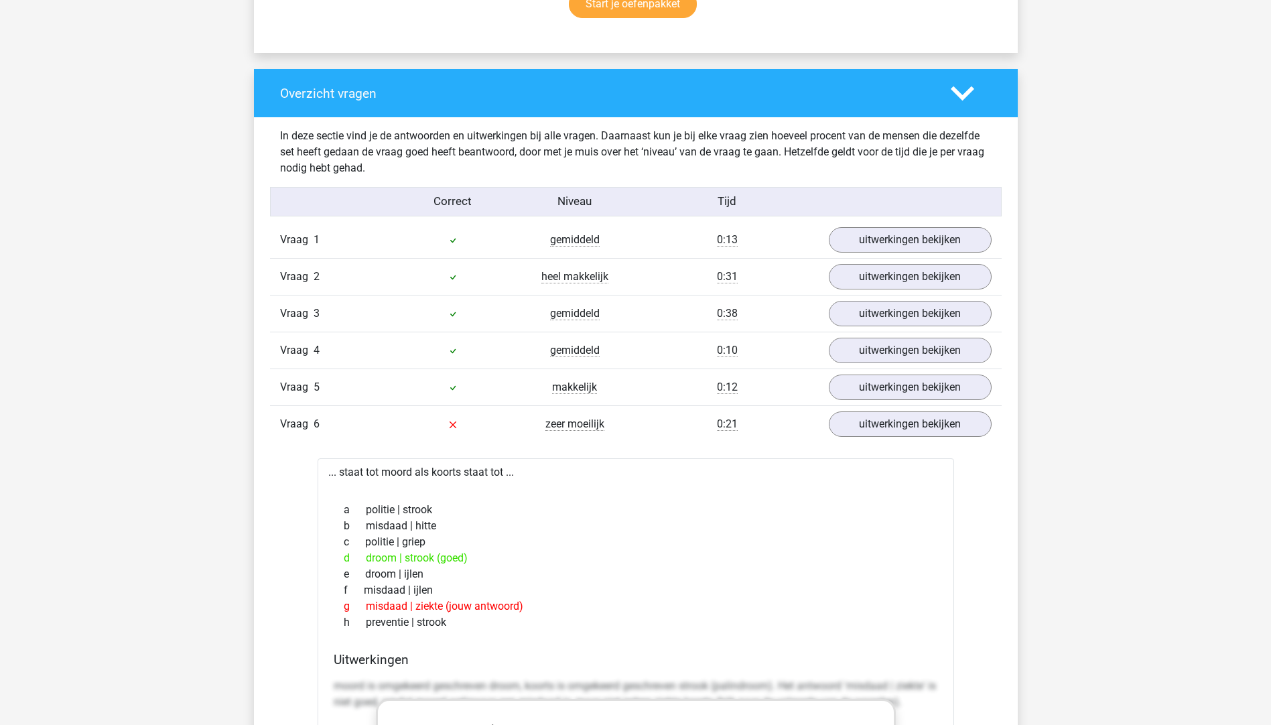
drag, startPoint x: 408, startPoint y: 560, endPoint x: 443, endPoint y: 560, distance: 34.8
click at [443, 560] on div "d droom | strook (goed)" at bounding box center [636, 558] width 604 height 16
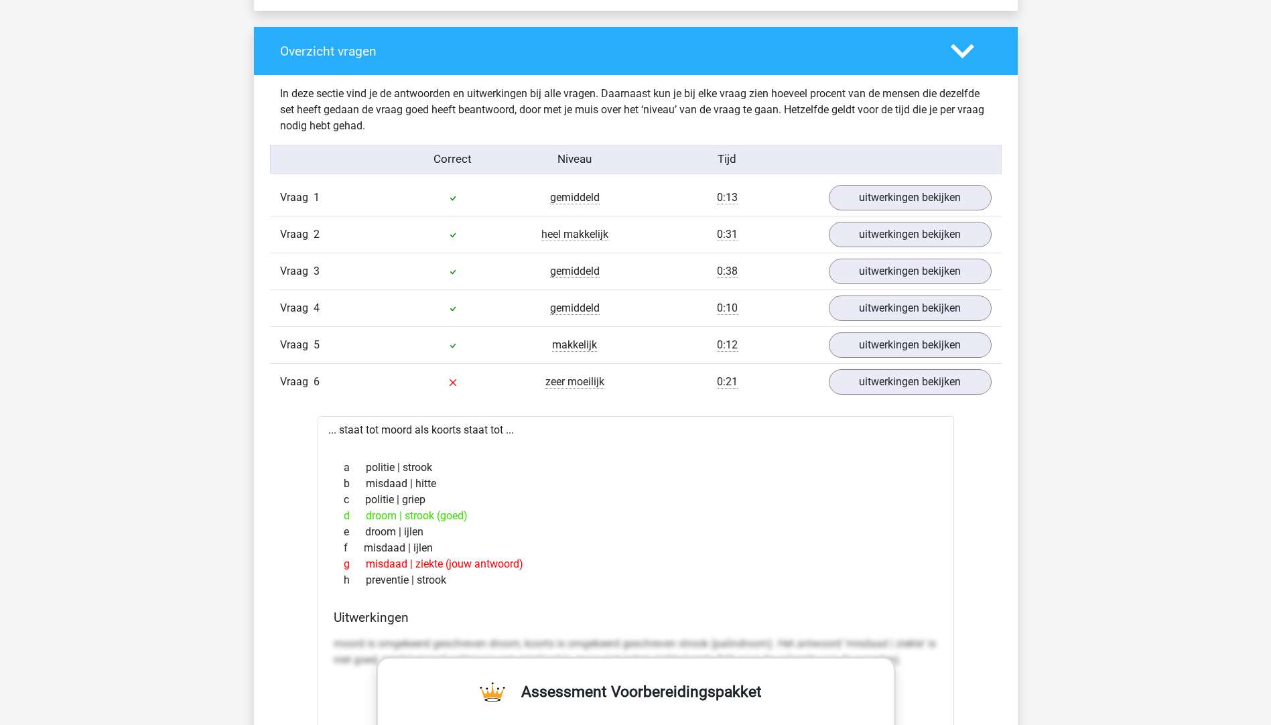
scroll to position [1005, 0]
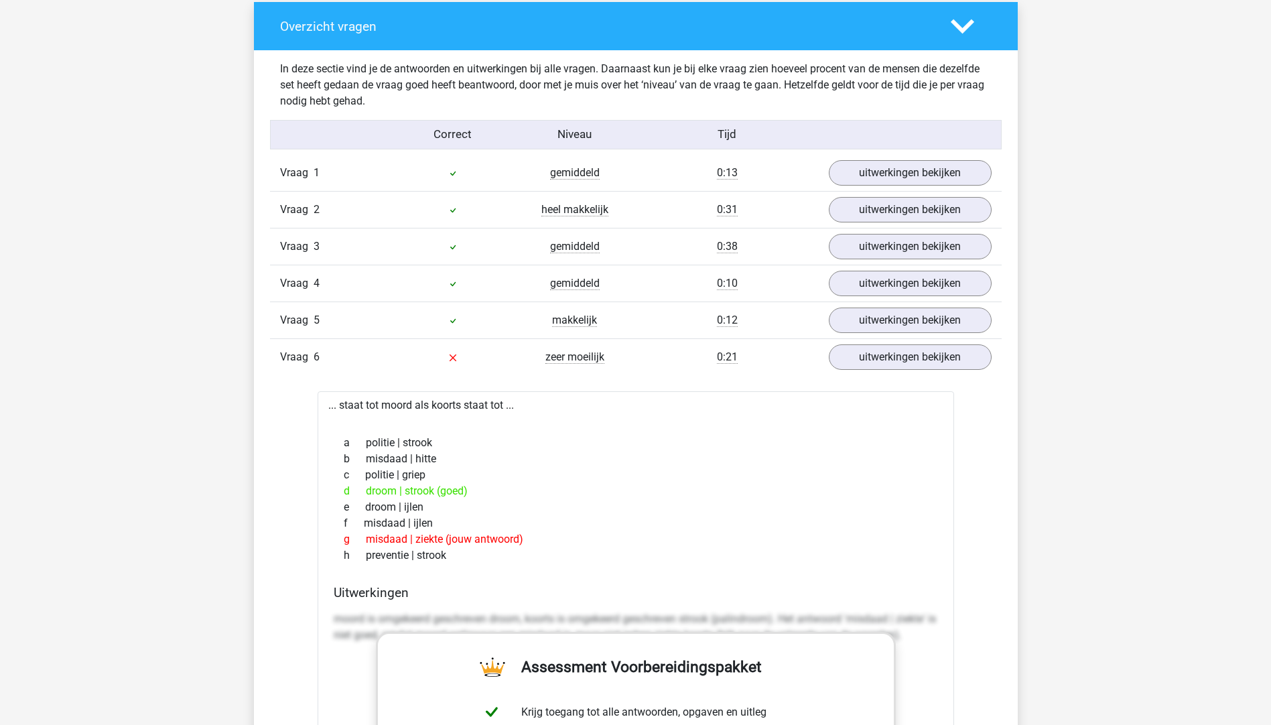
click at [384, 611] on p "moord is omgekeerd geschreven droom, koorts is omgekeerd geschreven strook (pal…" at bounding box center [636, 627] width 604 height 32
click at [876, 358] on link "uitwerkingen bekijken" at bounding box center [909, 356] width 187 height 29
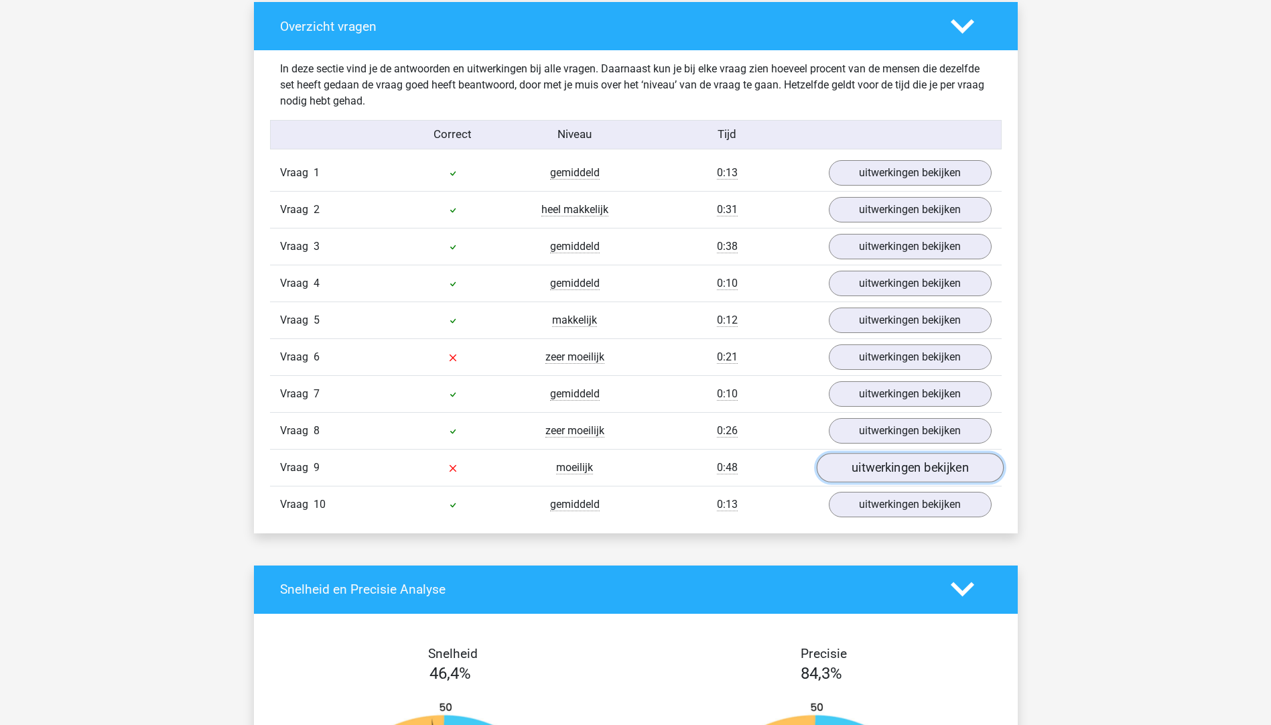
click at [862, 472] on link "uitwerkingen bekijken" at bounding box center [909, 467] width 187 height 29
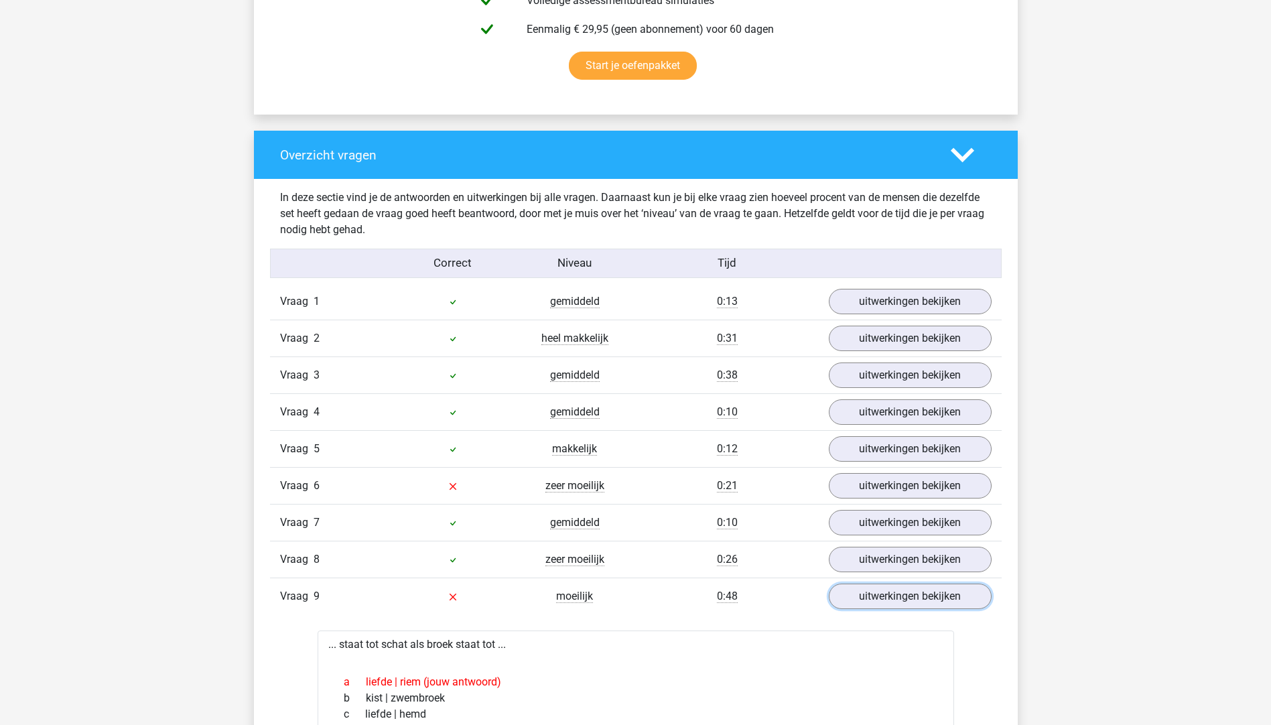
scroll to position [871, 0]
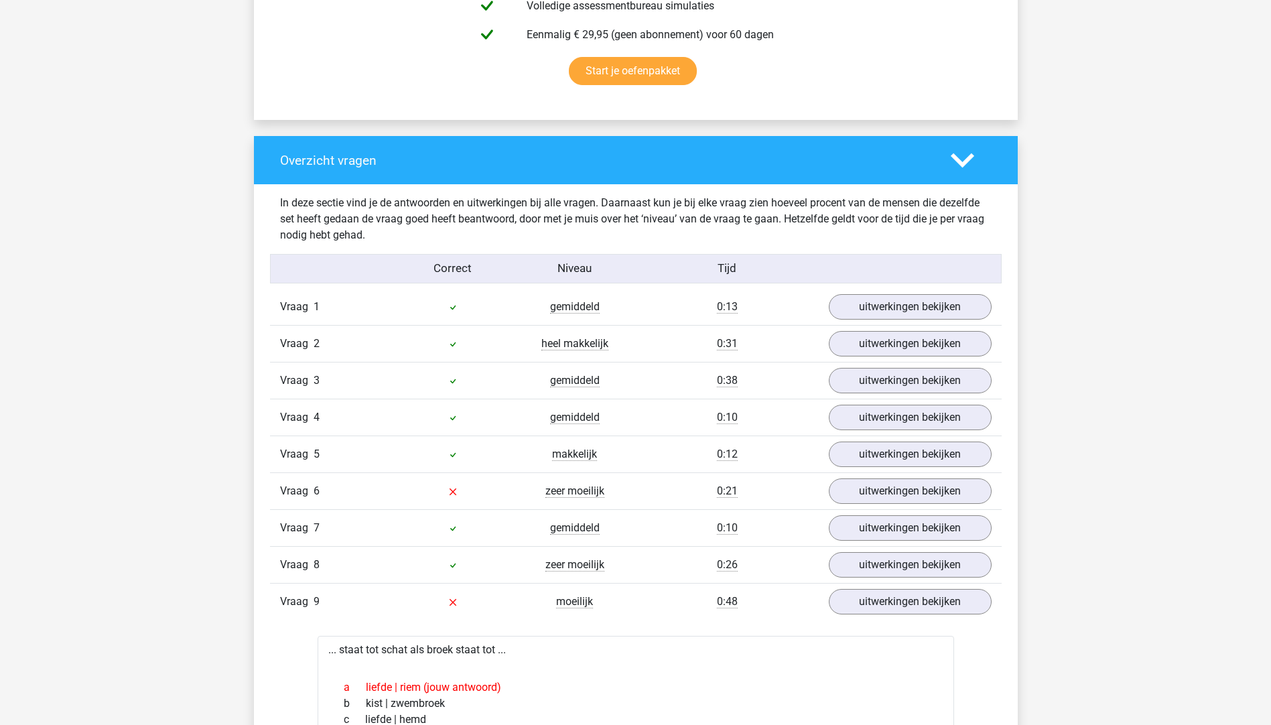
click at [766, 662] on div at bounding box center [635, 663] width 615 height 11
click at [809, 609] on div "0:48" at bounding box center [727, 602] width 183 height 16
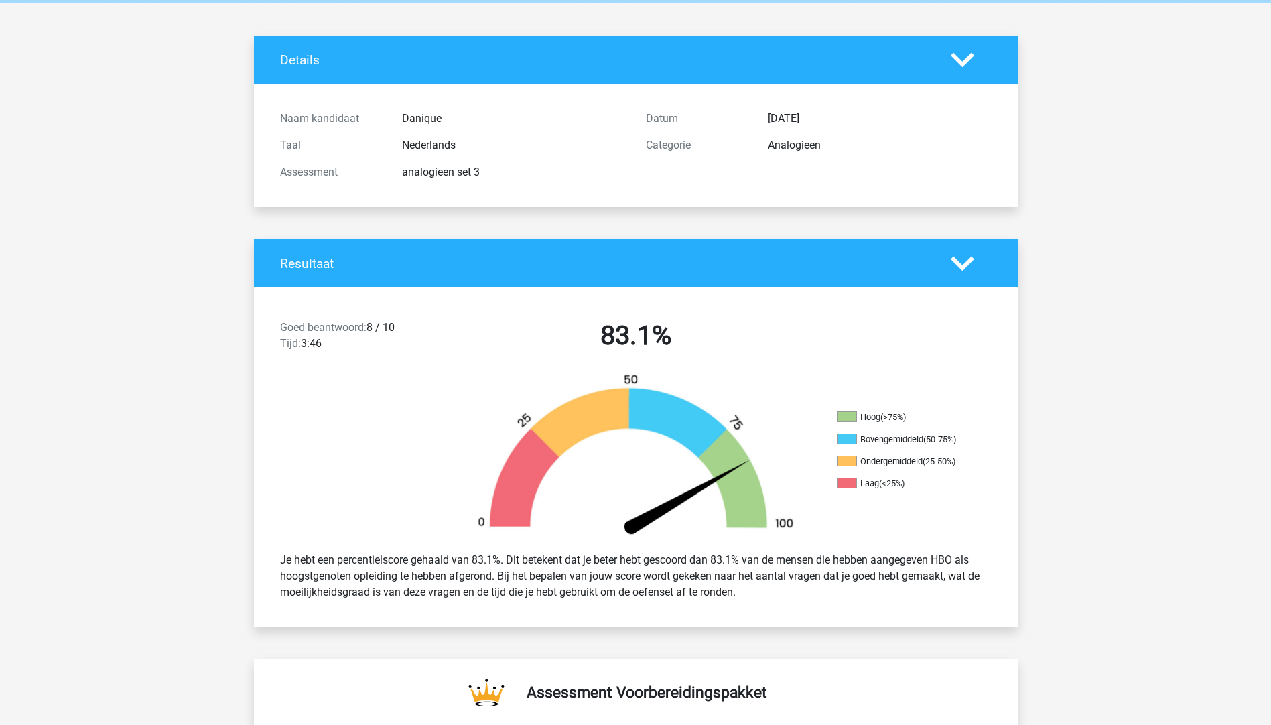
scroll to position [0, 0]
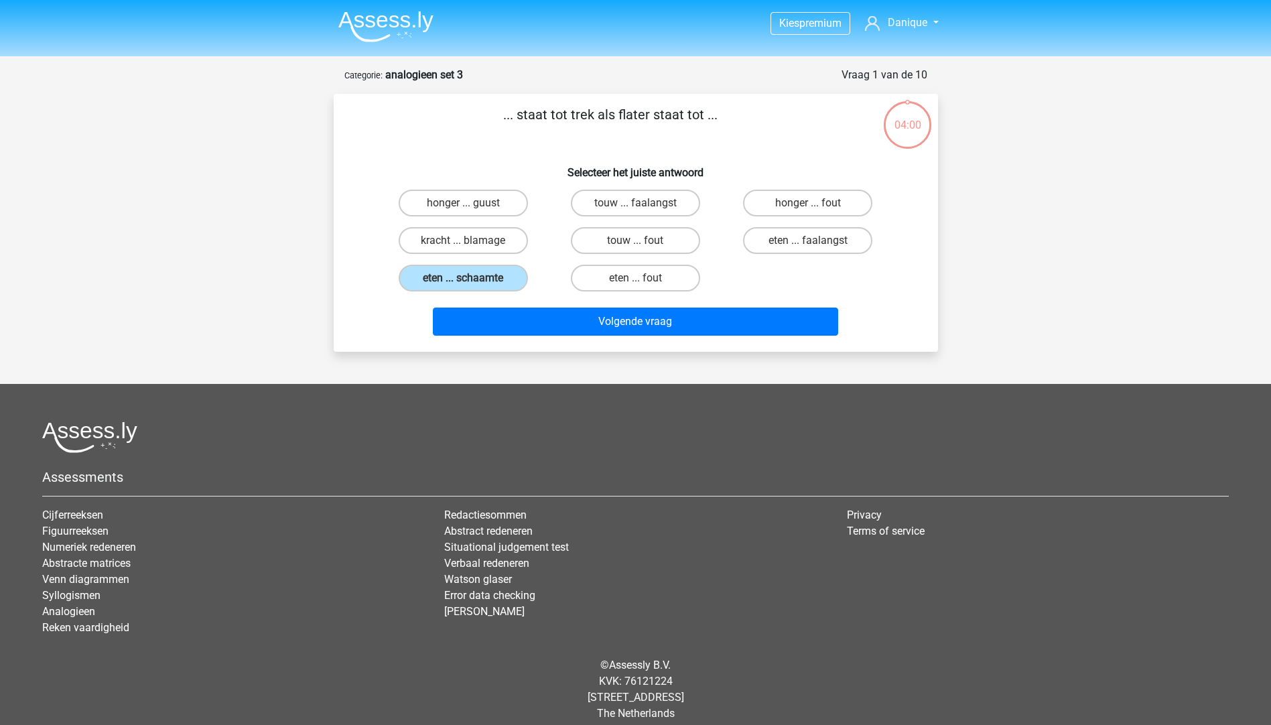
scroll to position [13, 0]
